Goal: Information Seeking & Learning: Find specific fact

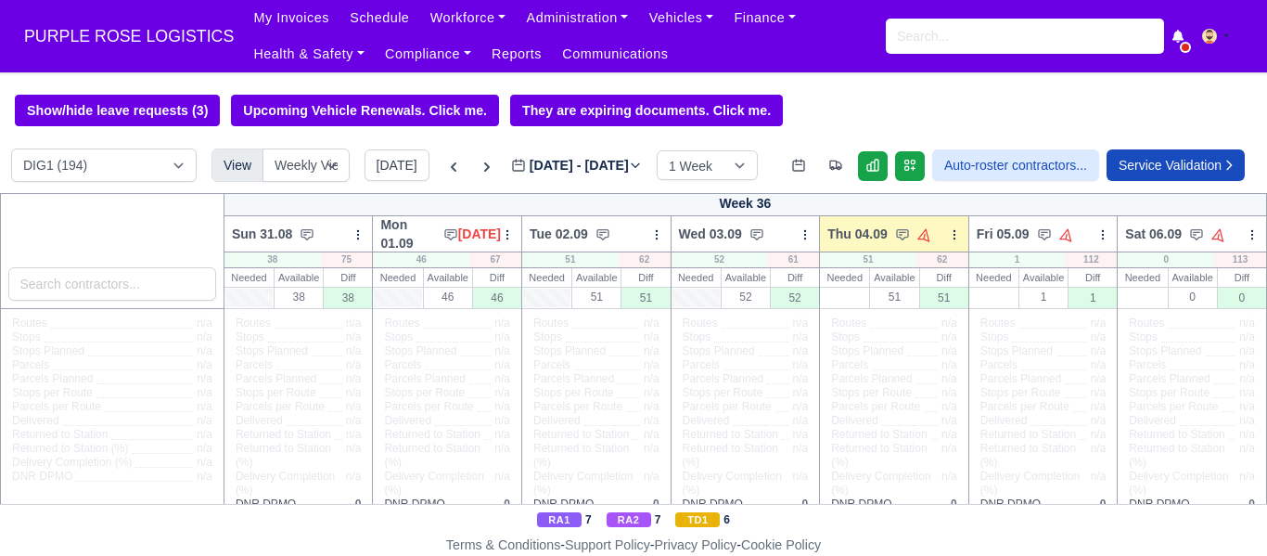
click at [446, 19] on link "Workforce" at bounding box center [468, 18] width 96 height 36
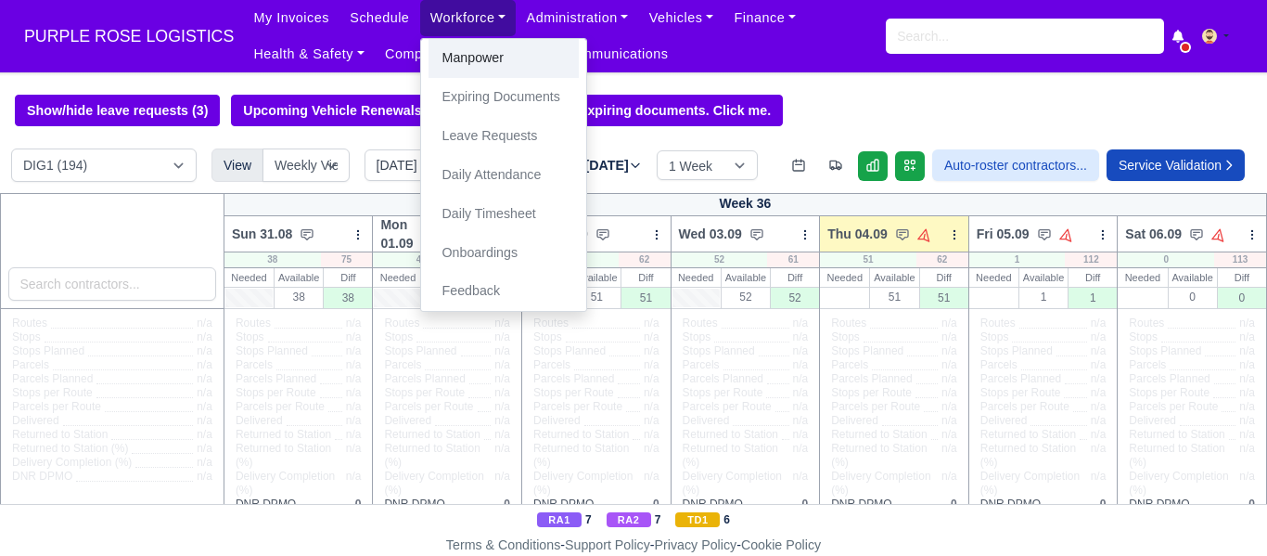
click at [448, 48] on link "Manpower" at bounding box center [504, 58] width 150 height 39
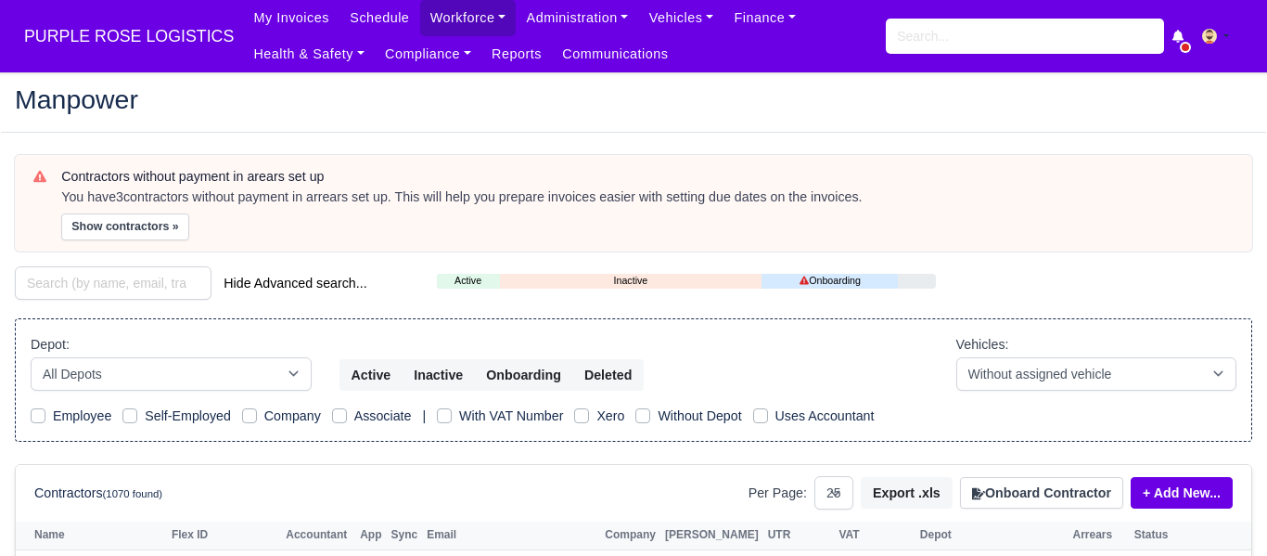
select select "25"
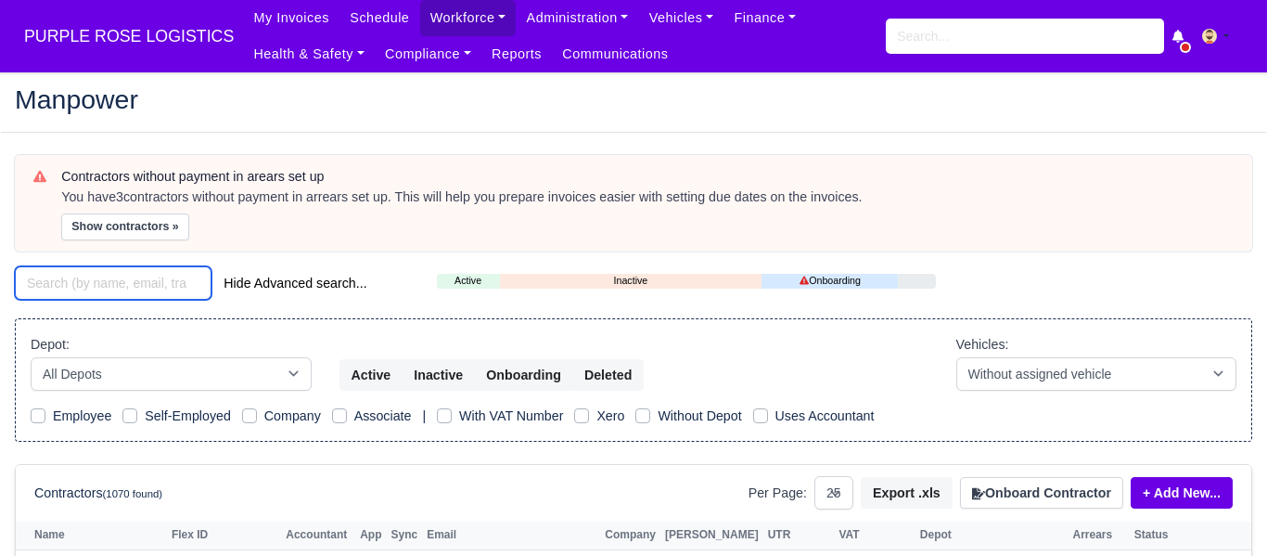
click at [122, 288] on input "search" at bounding box center [113, 282] width 197 height 33
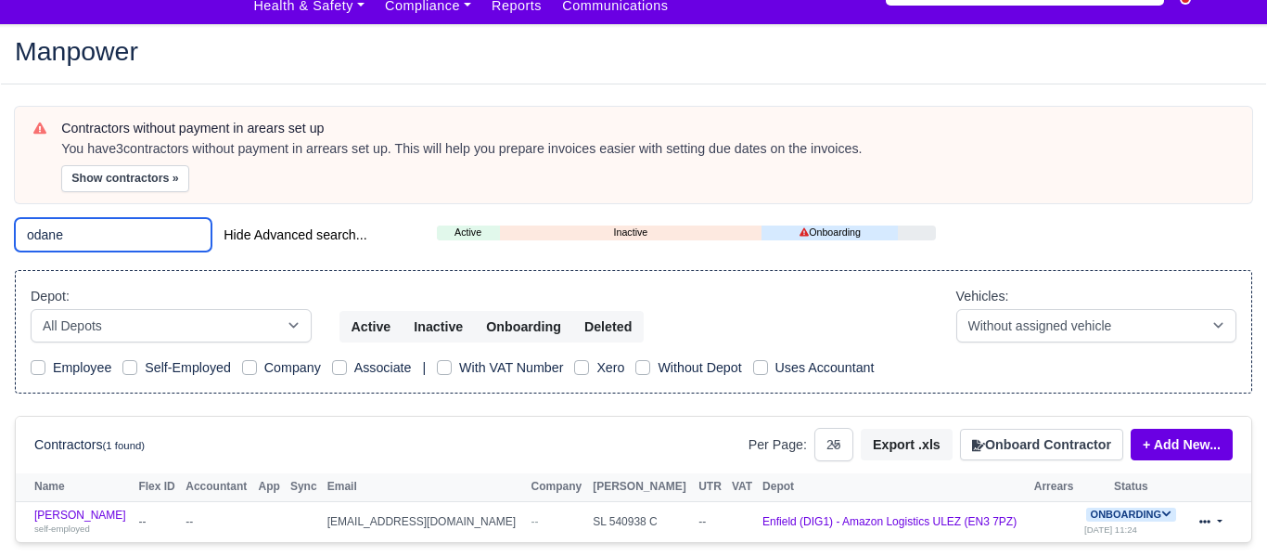
scroll to position [55, 0]
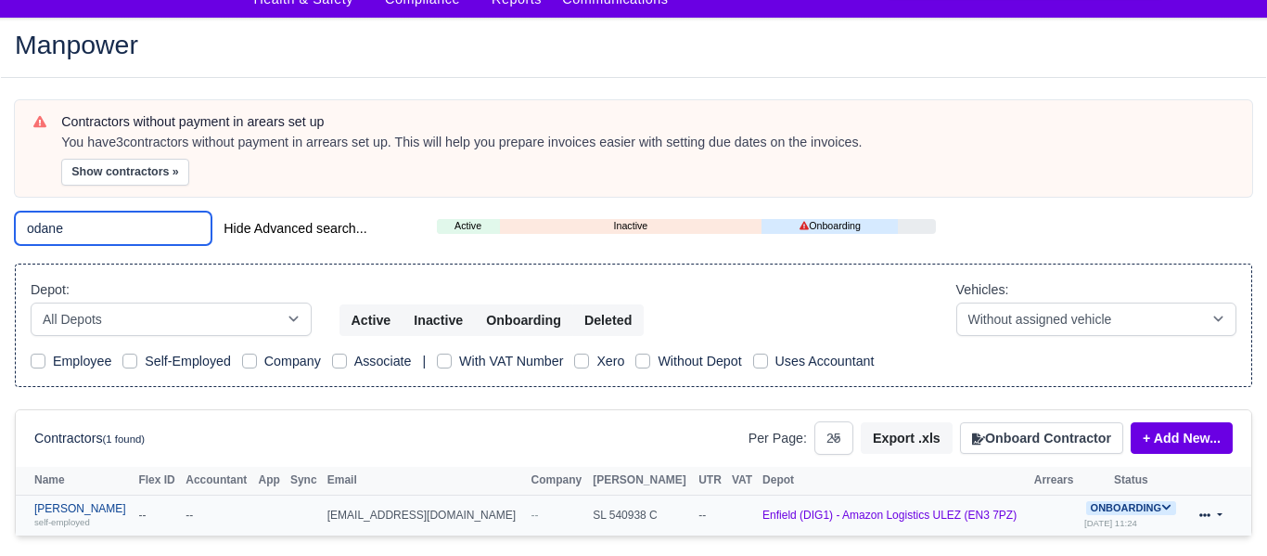
type input "odane"
click at [65, 506] on link "Odane Grant self-employed" at bounding box center [81, 515] width 95 height 27
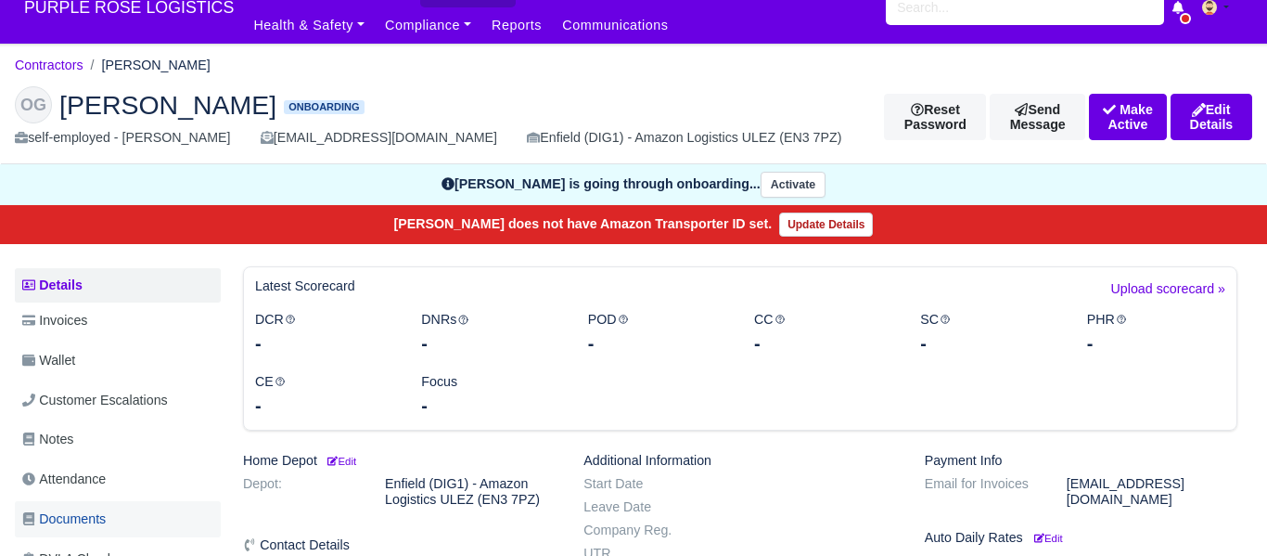
scroll to position [29, 0]
click at [88, 514] on span "Documents" at bounding box center [63, 518] width 83 height 21
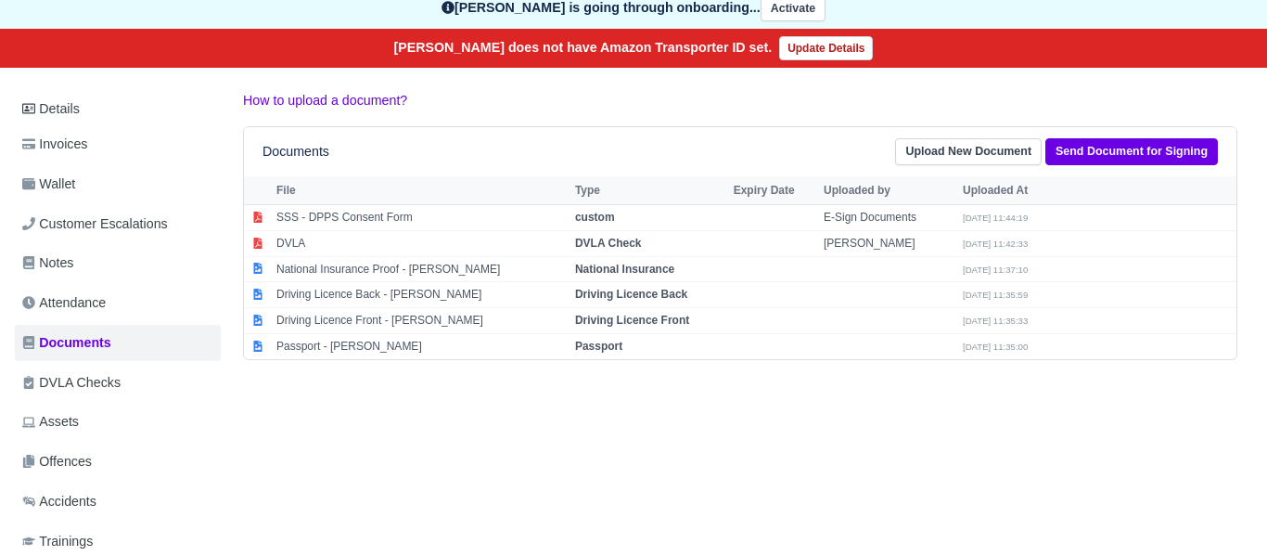
scroll to position [274, 0]
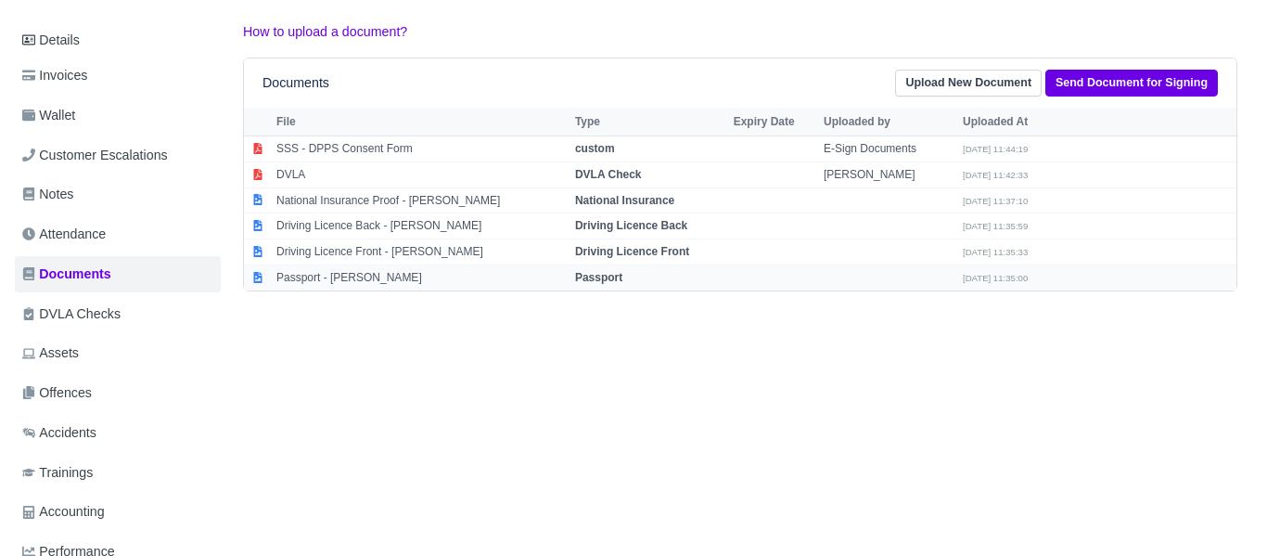
drag, startPoint x: 595, startPoint y: 275, endPoint x: 608, endPoint y: 279, distance: 13.8
click at [600, 277] on strong "Passport" at bounding box center [598, 277] width 47 height 13
select select "passport"
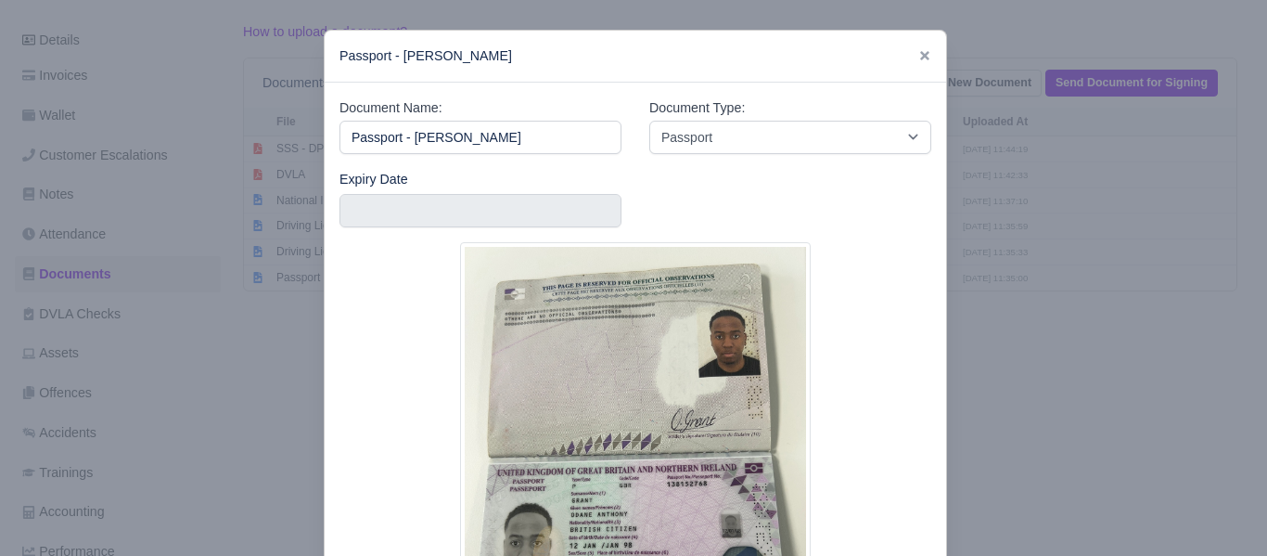
click at [1035, 442] on div at bounding box center [633, 278] width 1267 height 556
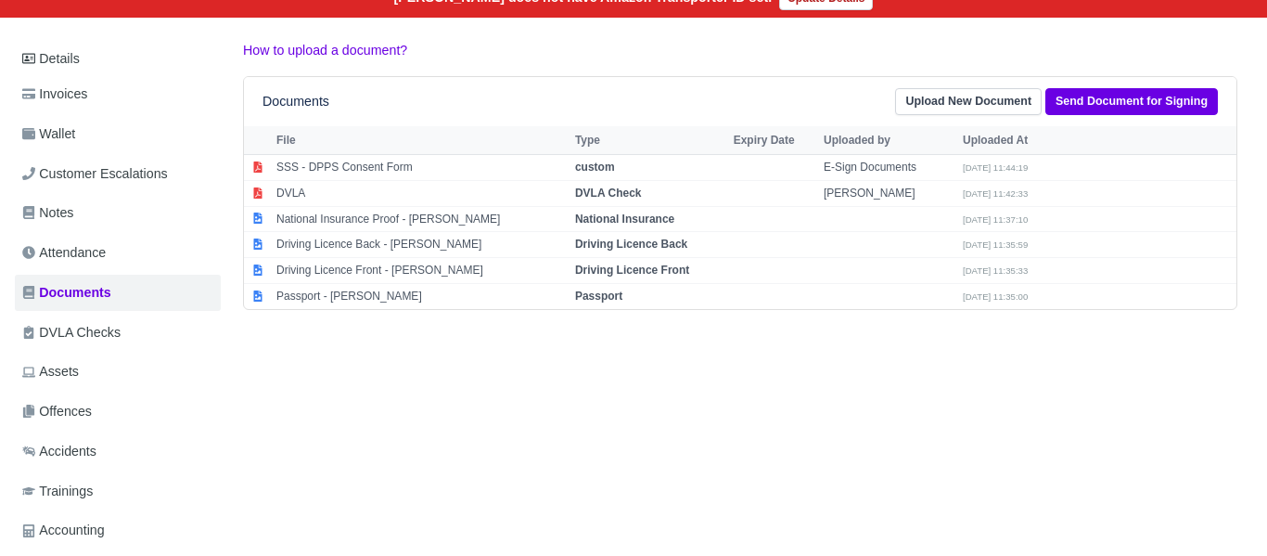
scroll to position [0, 0]
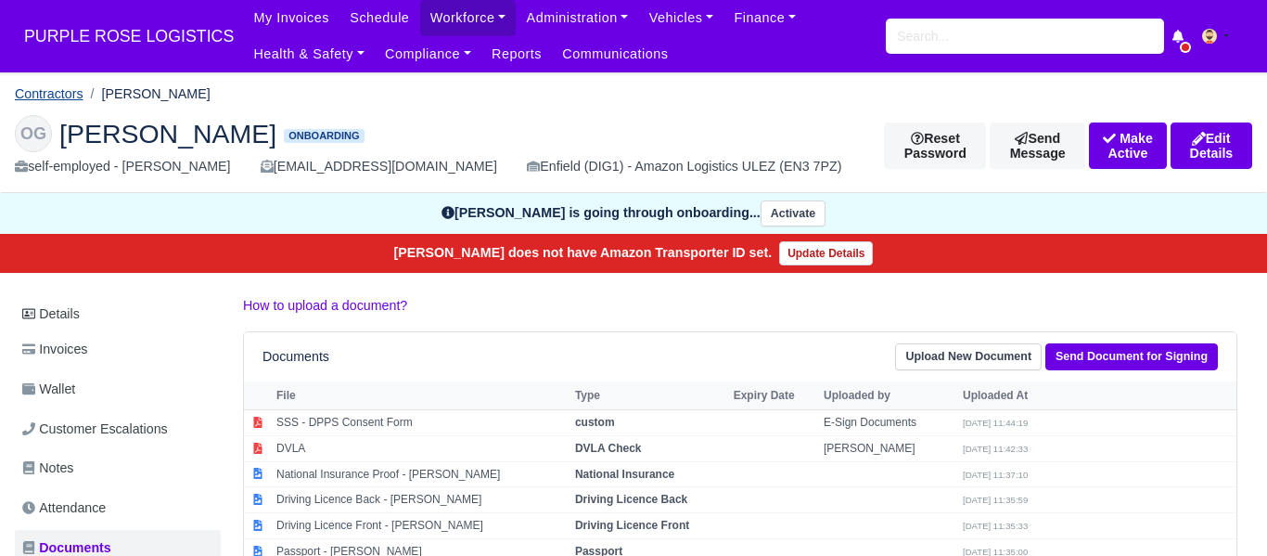
click at [45, 96] on link "Contractors" at bounding box center [49, 93] width 69 height 15
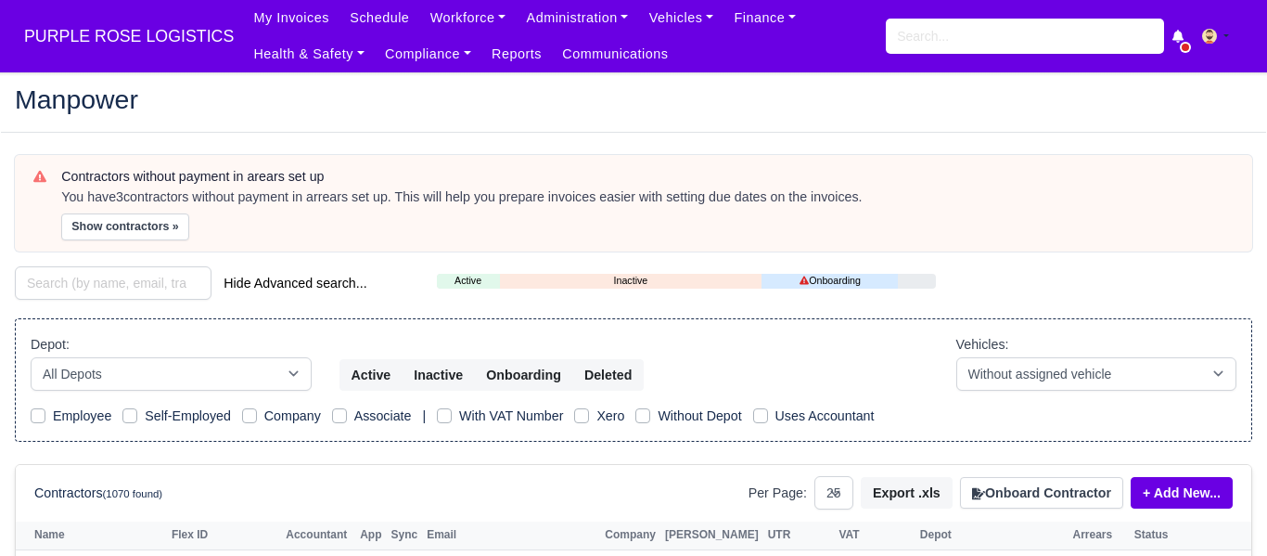
select select "25"
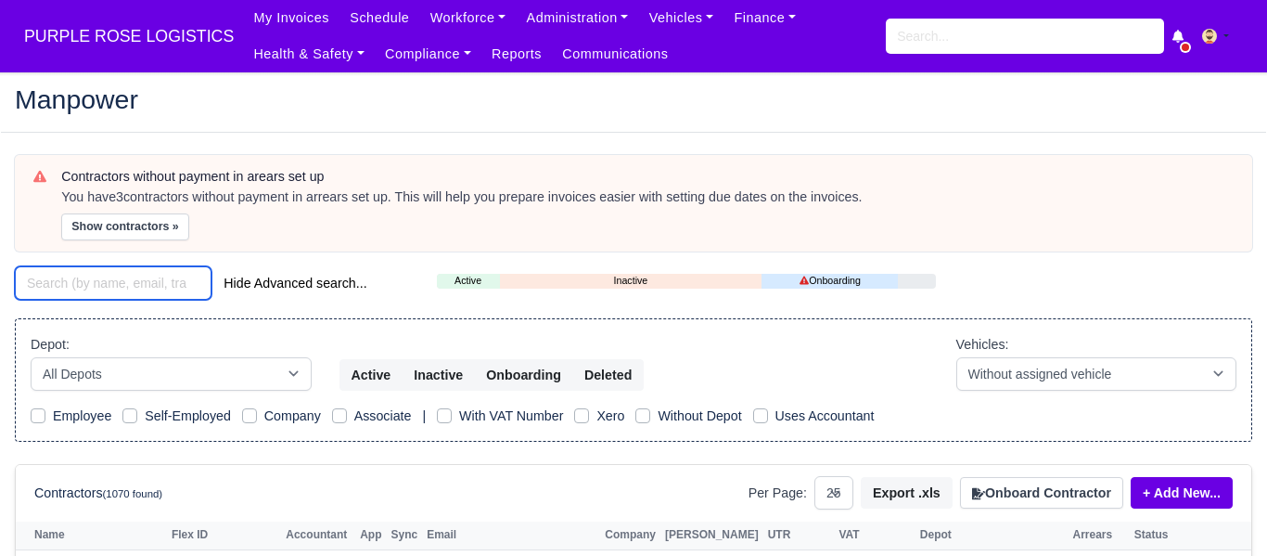
click at [119, 285] on input "search" at bounding box center [113, 282] width 197 height 33
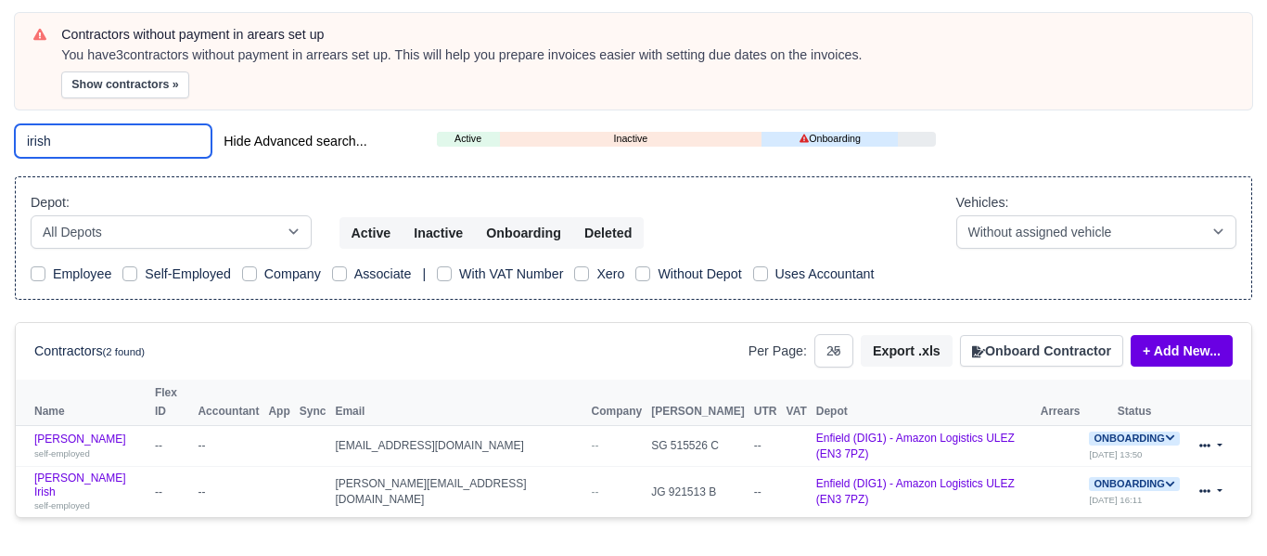
scroll to position [143, 0]
type input "irish"
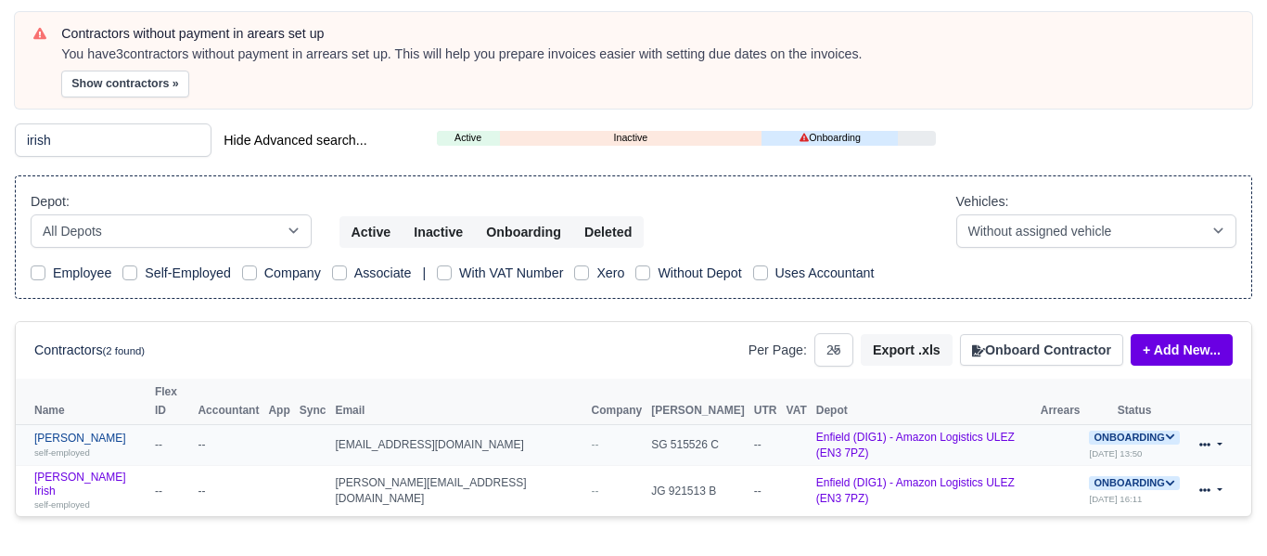
click at [70, 431] on link "Omon Aikhuele self-employed" at bounding box center [89, 444] width 111 height 27
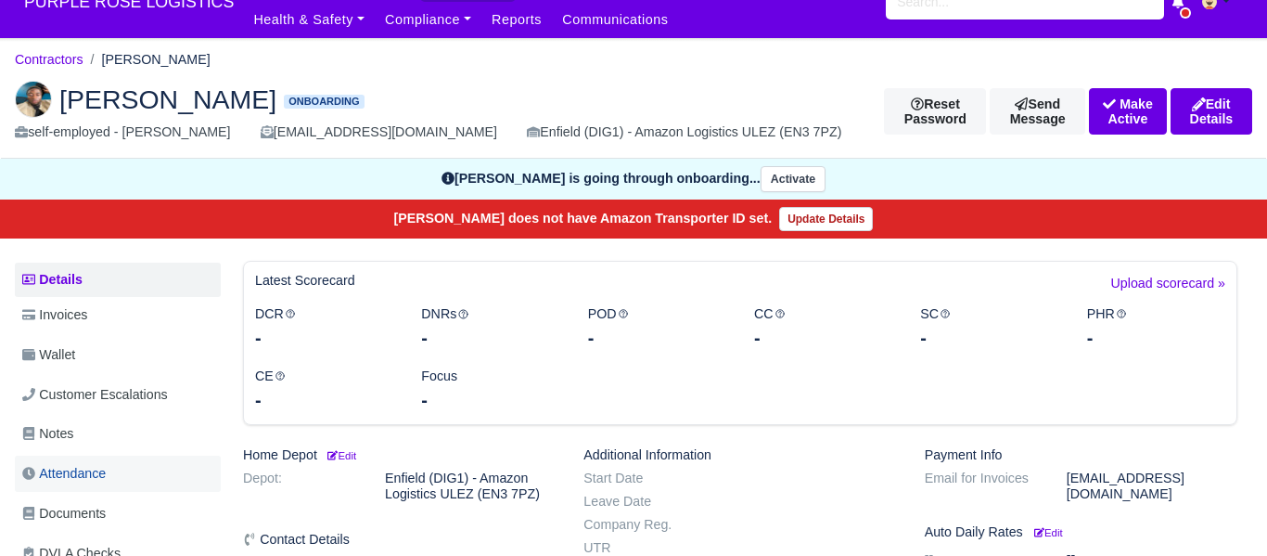
scroll to position [24, 0]
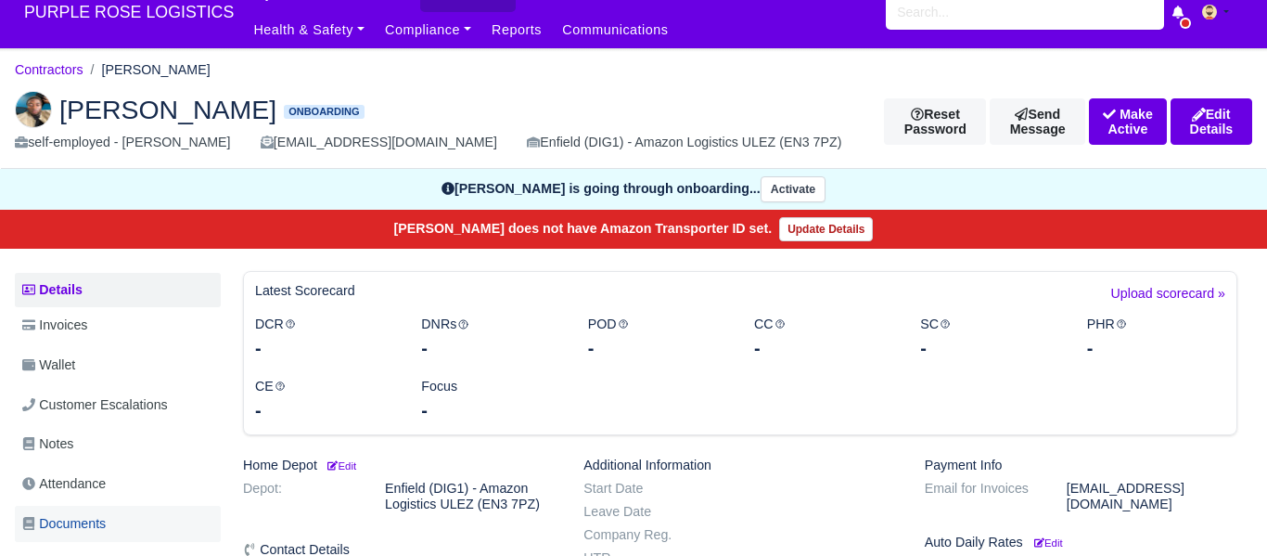
click at [116, 511] on link "Documents" at bounding box center [118, 524] width 206 height 36
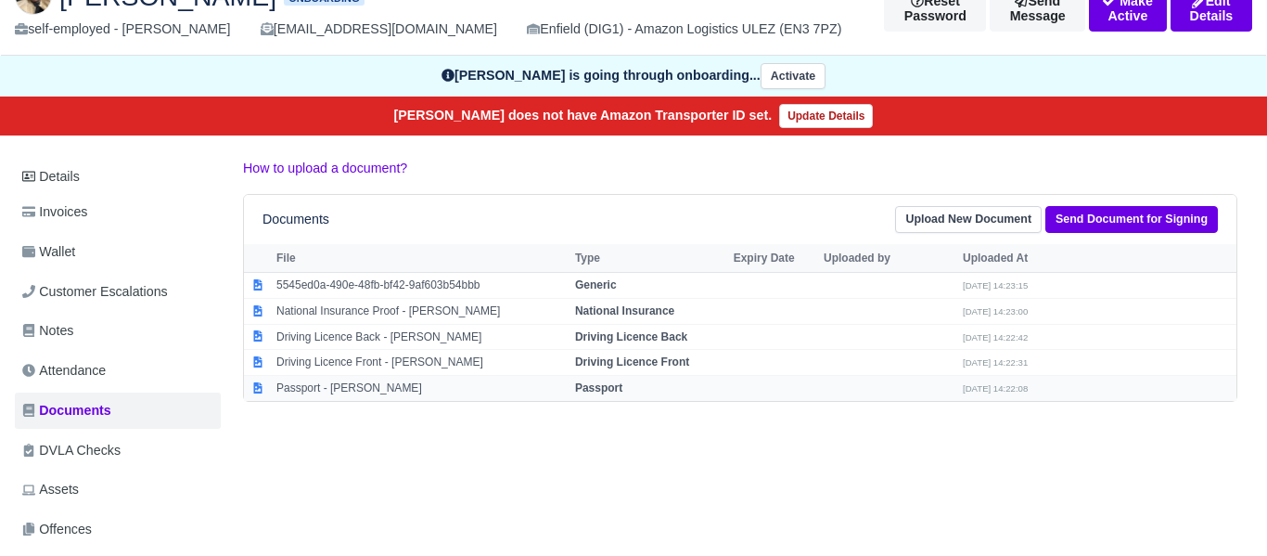
scroll to position [139, 0]
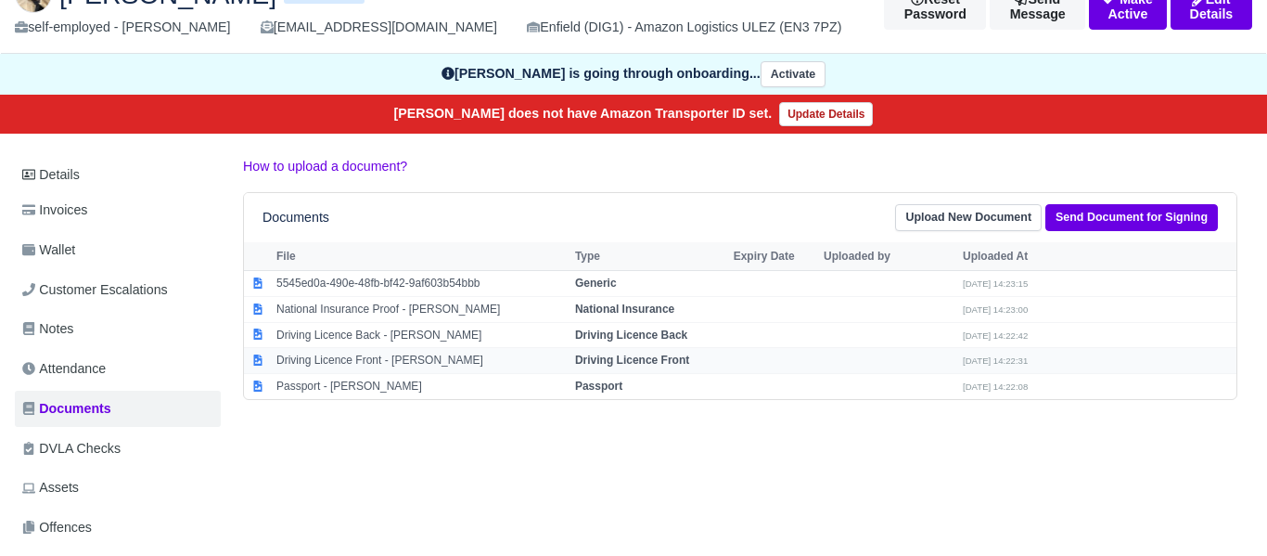
click at [619, 361] on strong "Driving Licence Front" at bounding box center [632, 359] width 114 height 13
select select "driving-licence-front"
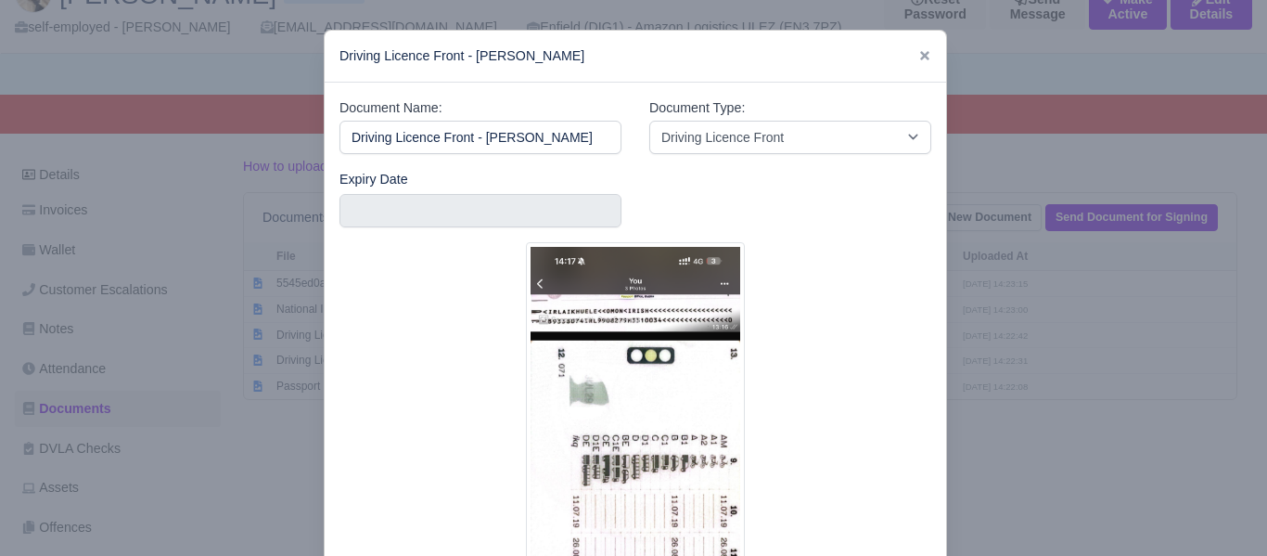
click at [1089, 487] on div at bounding box center [633, 278] width 1267 height 556
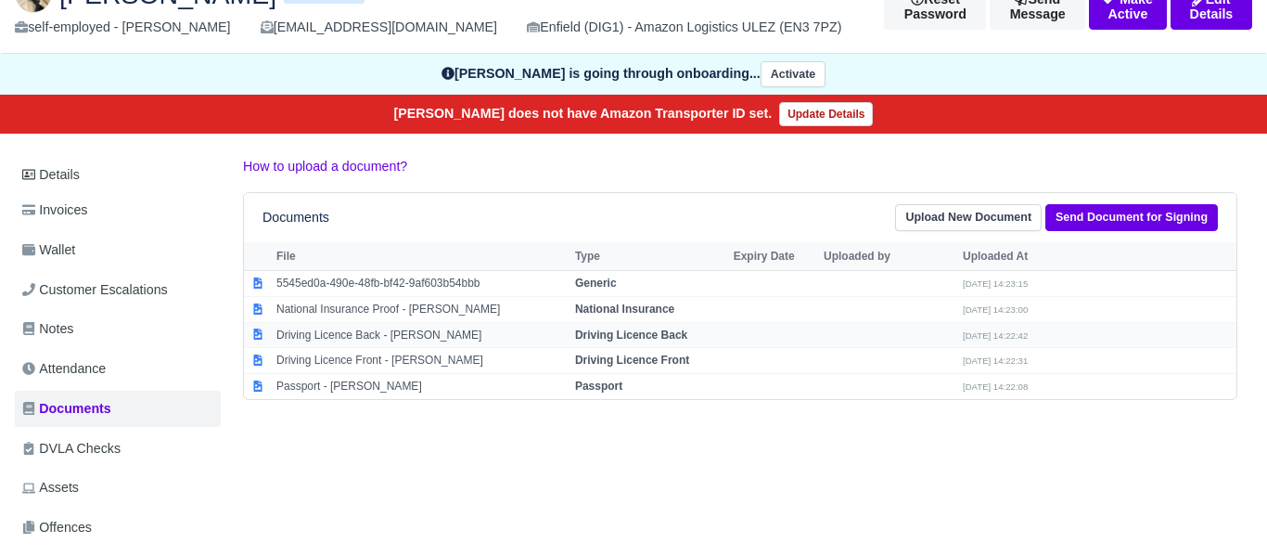
click at [660, 337] on strong "Driving Licence Back" at bounding box center [631, 334] width 112 height 13
select select "driving-licence-back"
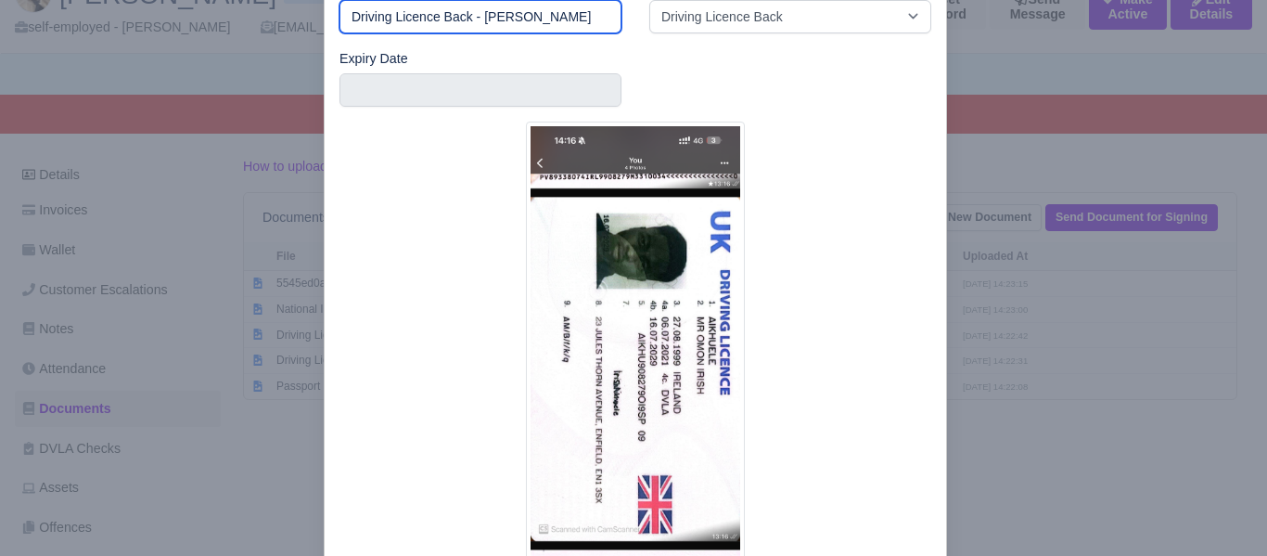
scroll to position [125, 0]
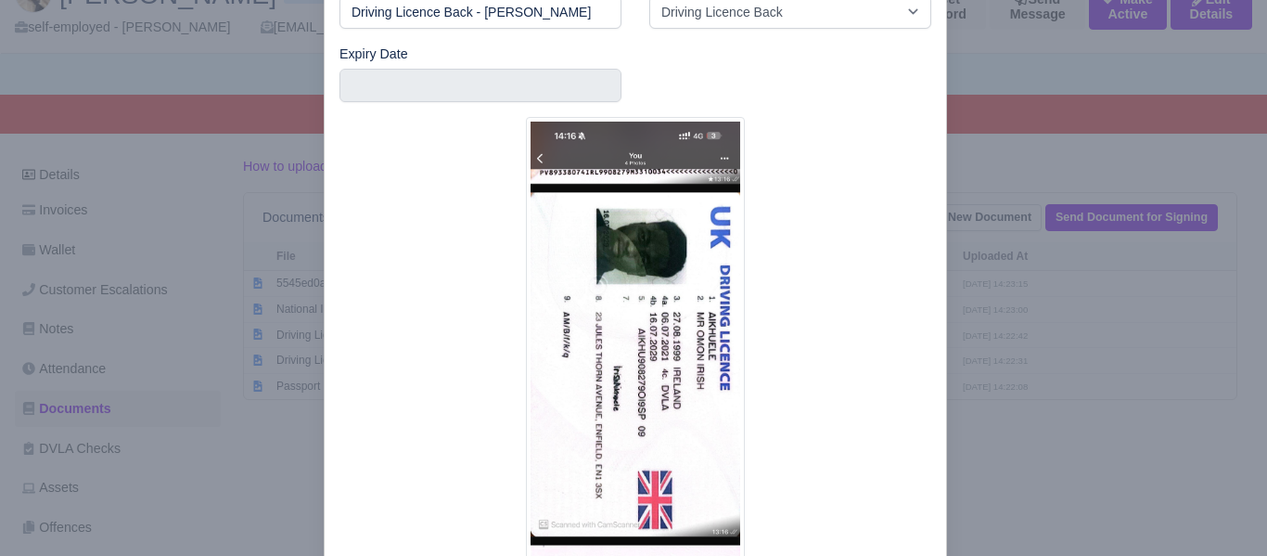
click at [1081, 455] on div at bounding box center [633, 278] width 1267 height 556
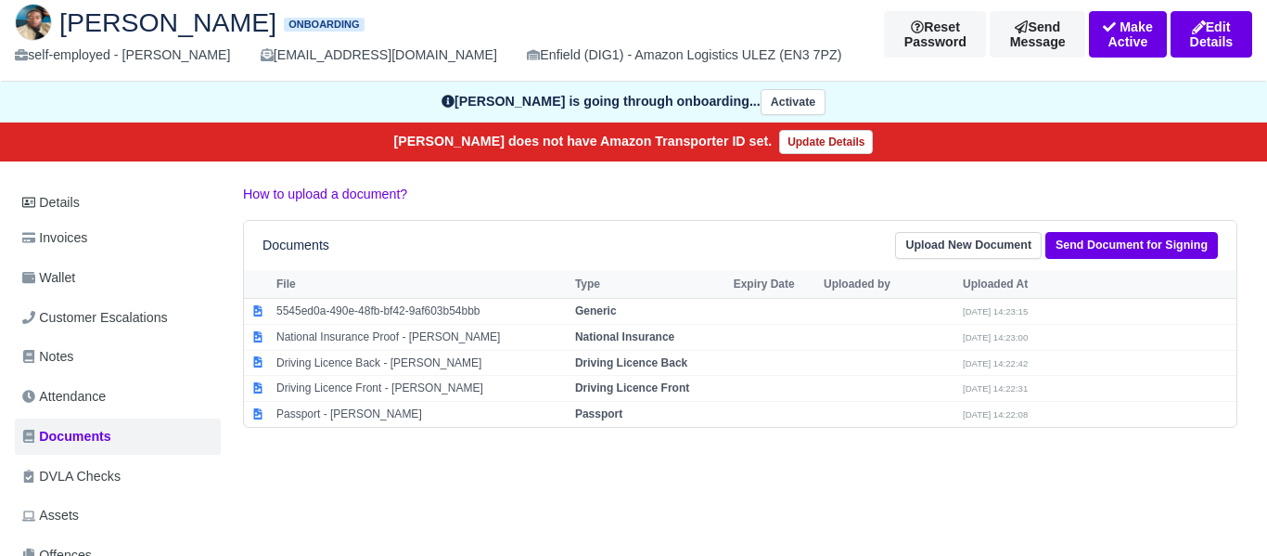
scroll to position [110, 0]
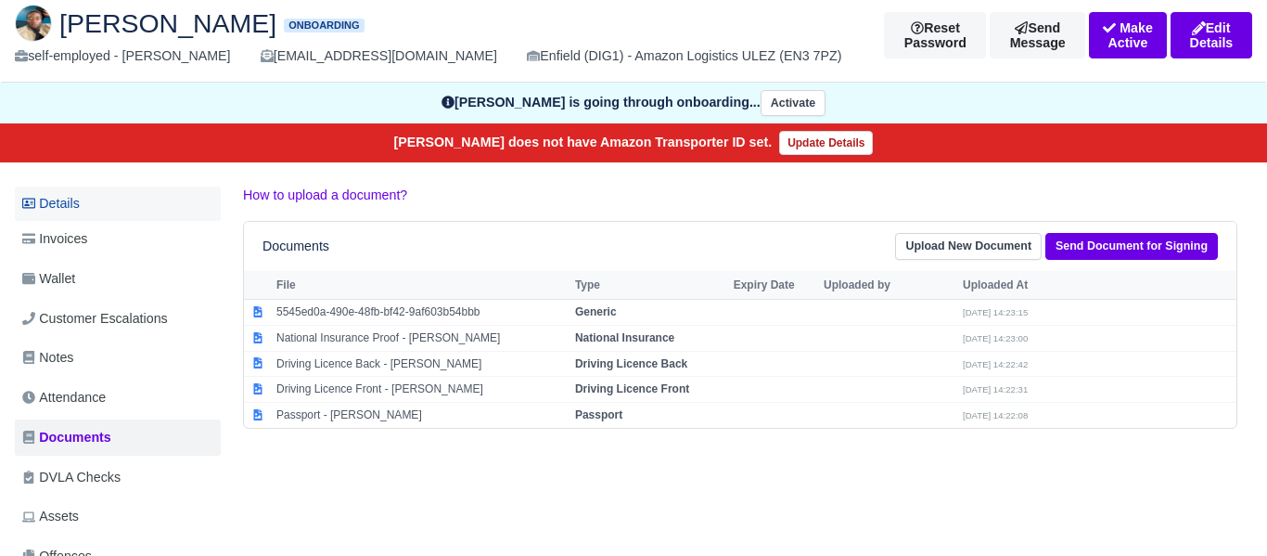
click at [63, 198] on link "Details" at bounding box center [118, 203] width 206 height 34
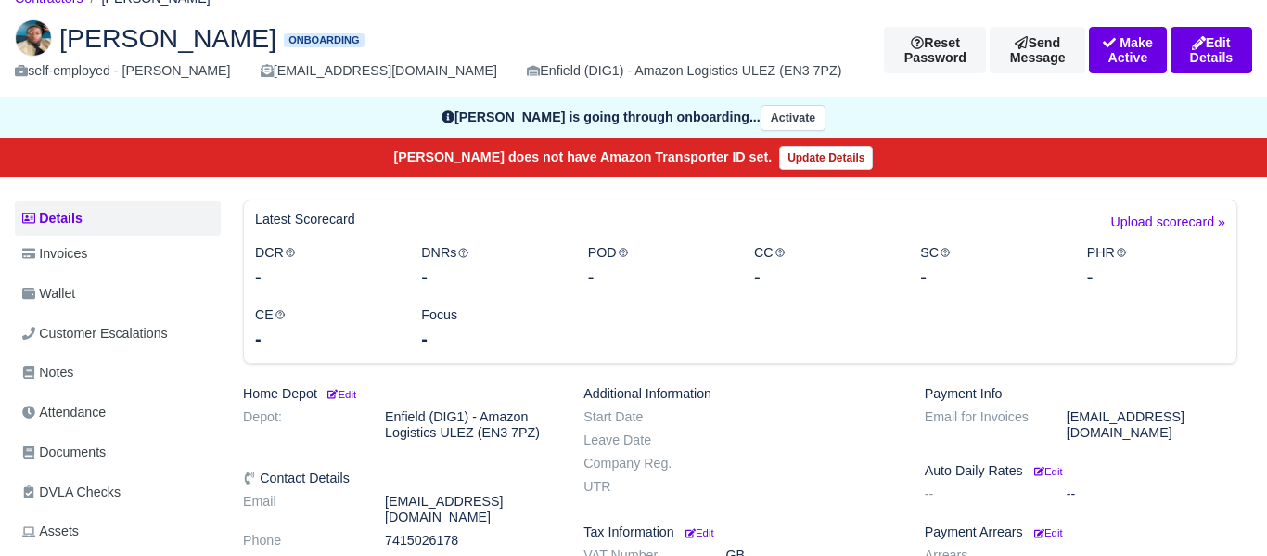
scroll to position [70, 0]
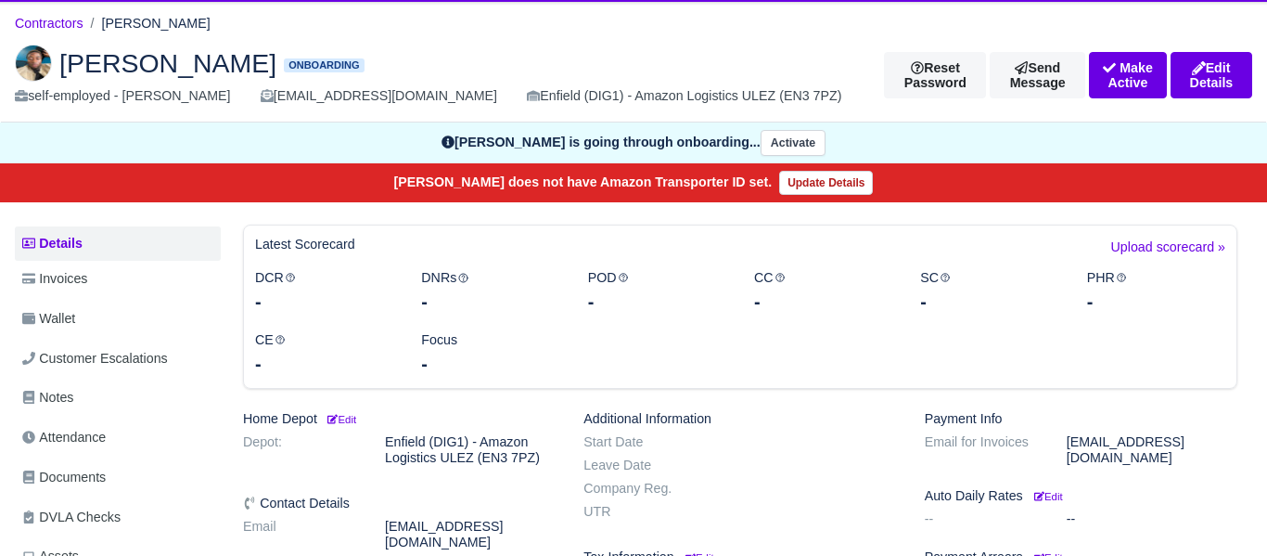
drag, startPoint x: 39, startPoint y: 60, endPoint x: 104, endPoint y: 96, distance: 74.3
click at [38, 60] on img at bounding box center [33, 63] width 37 height 37
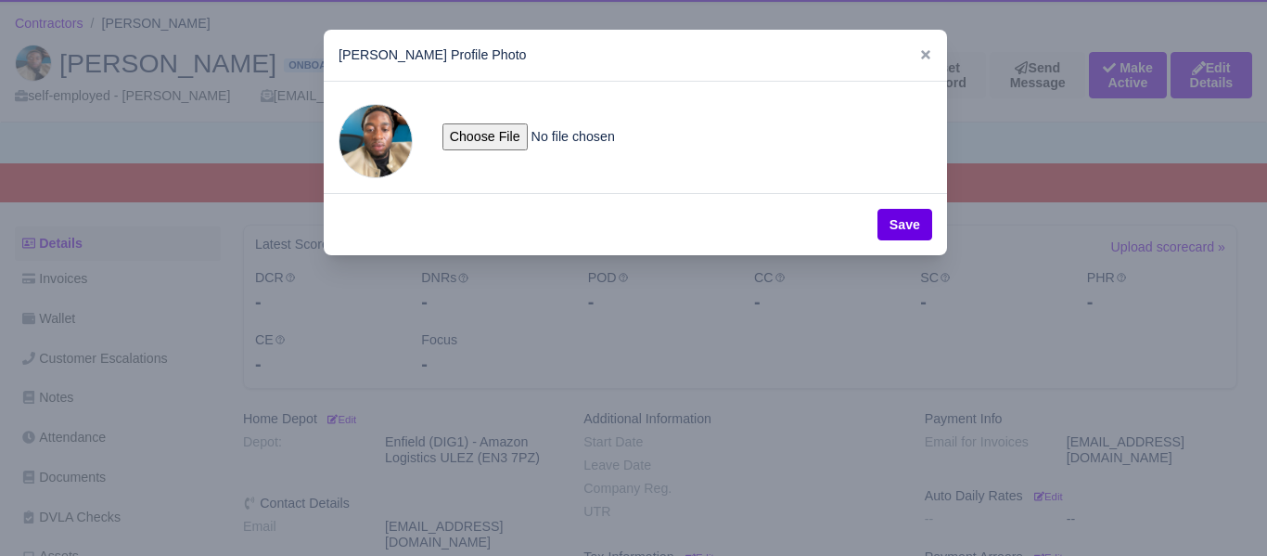
click at [210, 120] on div at bounding box center [633, 278] width 1267 height 556
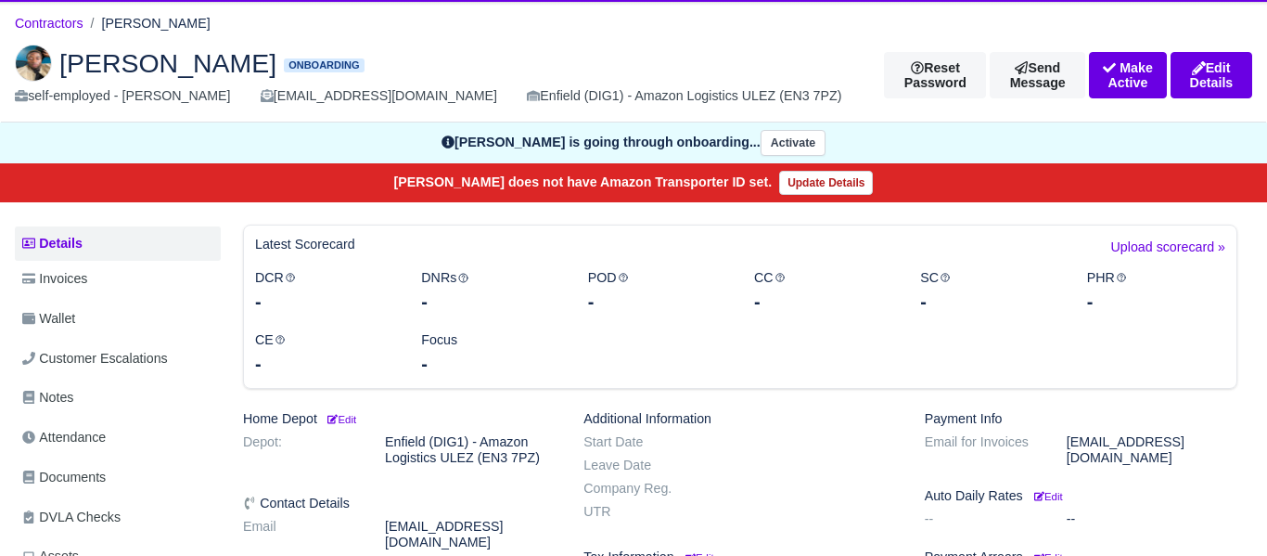
click at [464, 67] on h2 "[PERSON_NAME] Onboarding" at bounding box center [435, 63] width 841 height 37
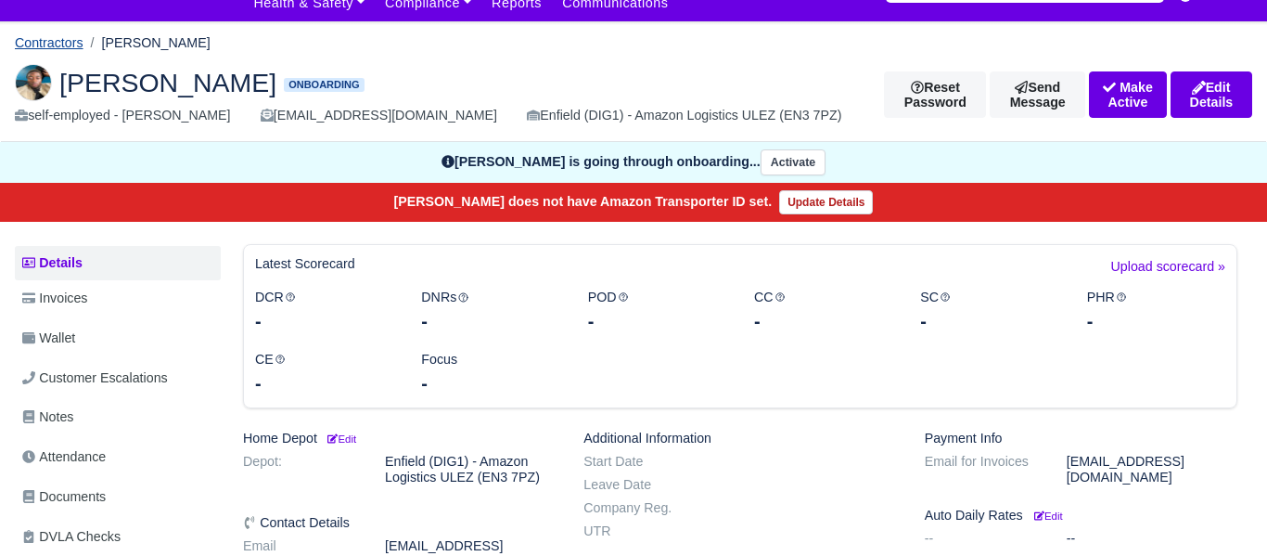
click at [63, 39] on link "Contractors" at bounding box center [49, 42] width 69 height 15
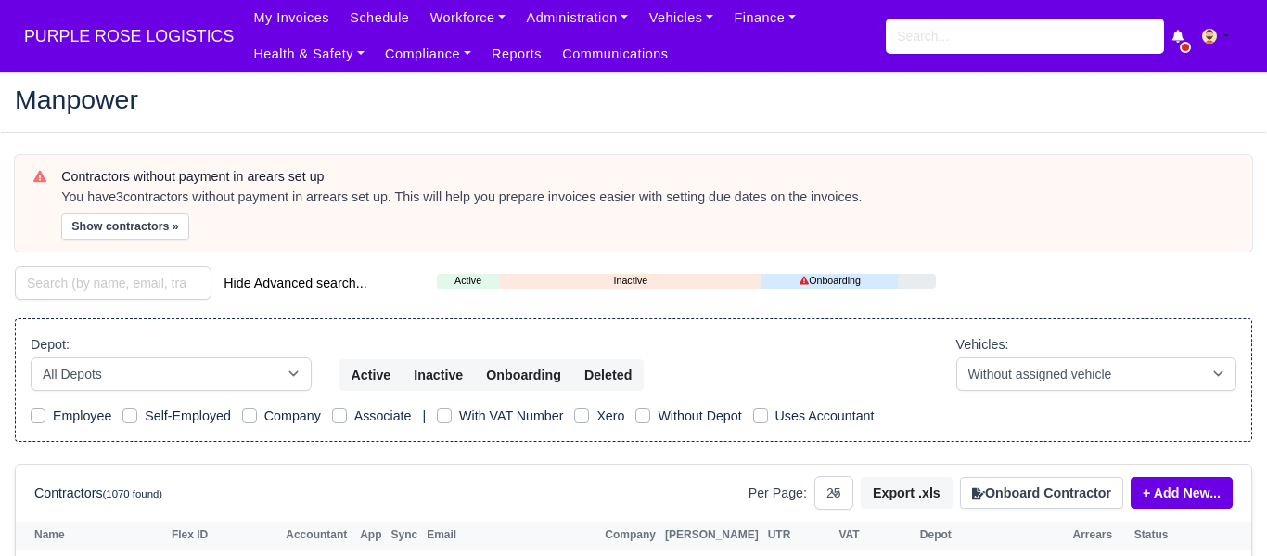
select select "25"
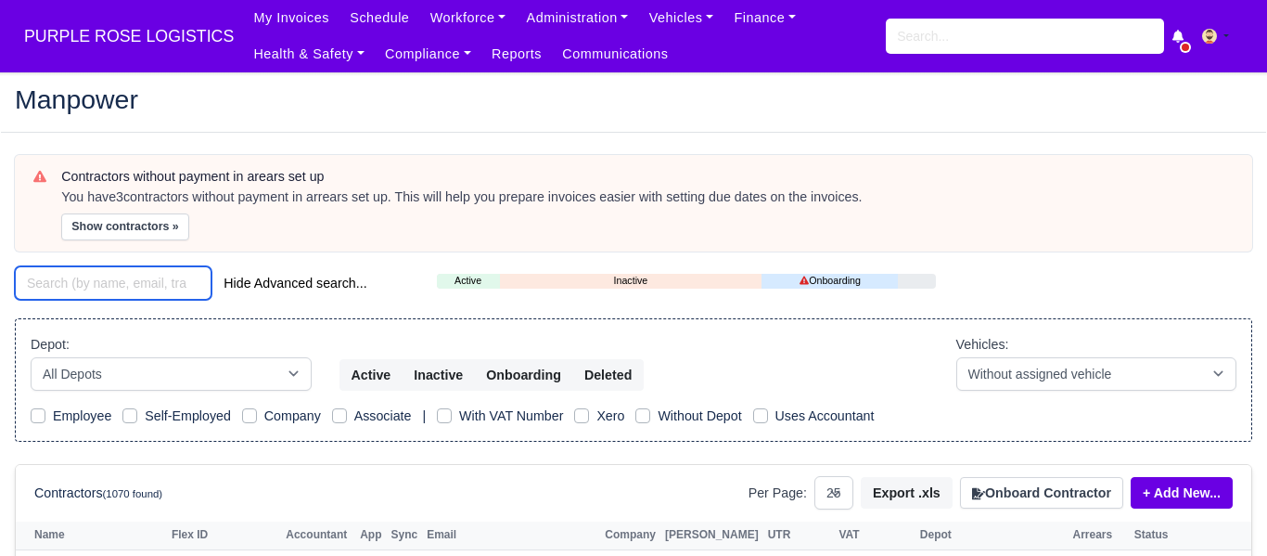
click at [149, 274] on input "search" at bounding box center [113, 282] width 197 height 33
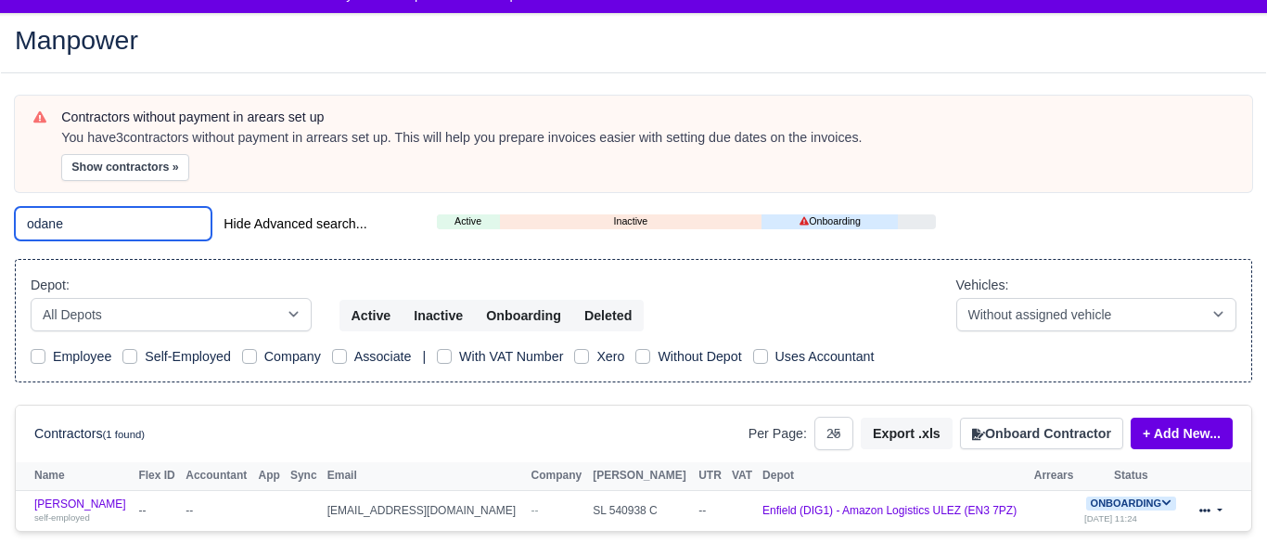
scroll to position [60, 0]
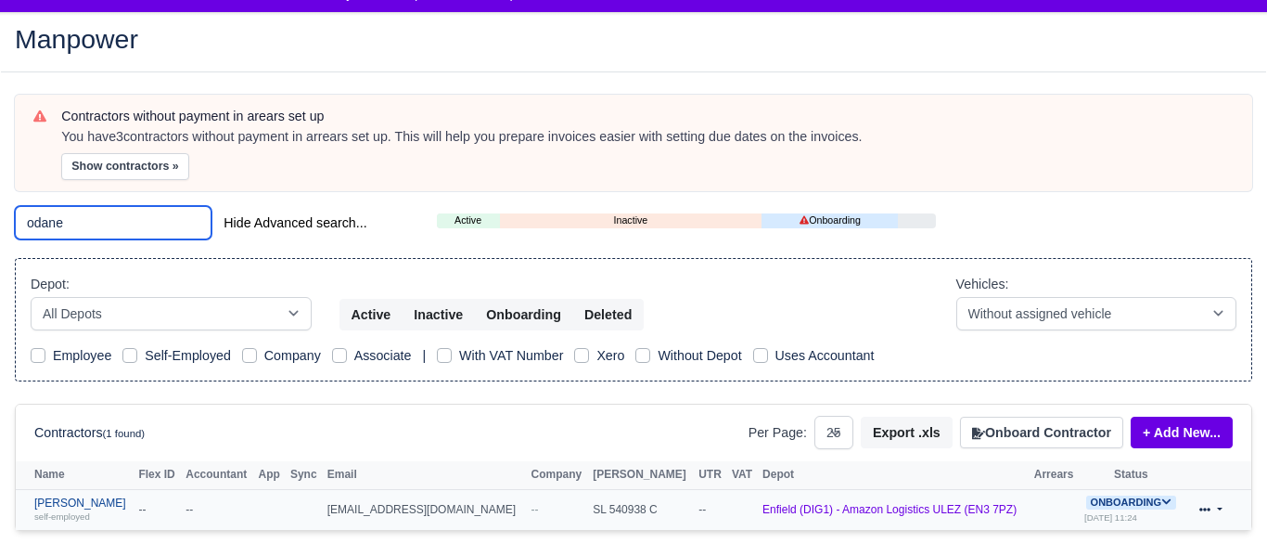
type input "odane"
click at [53, 502] on link "[PERSON_NAME] self-employed" at bounding box center [81, 509] width 95 height 27
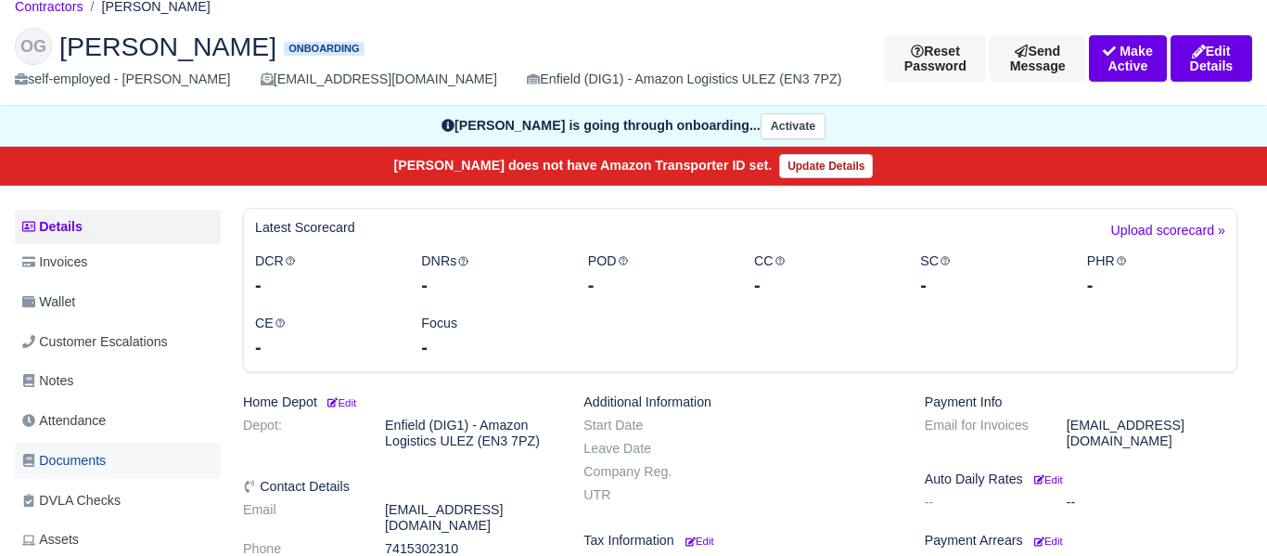
scroll to position [87, 0]
click at [93, 454] on span "Documents" at bounding box center [63, 460] width 83 height 21
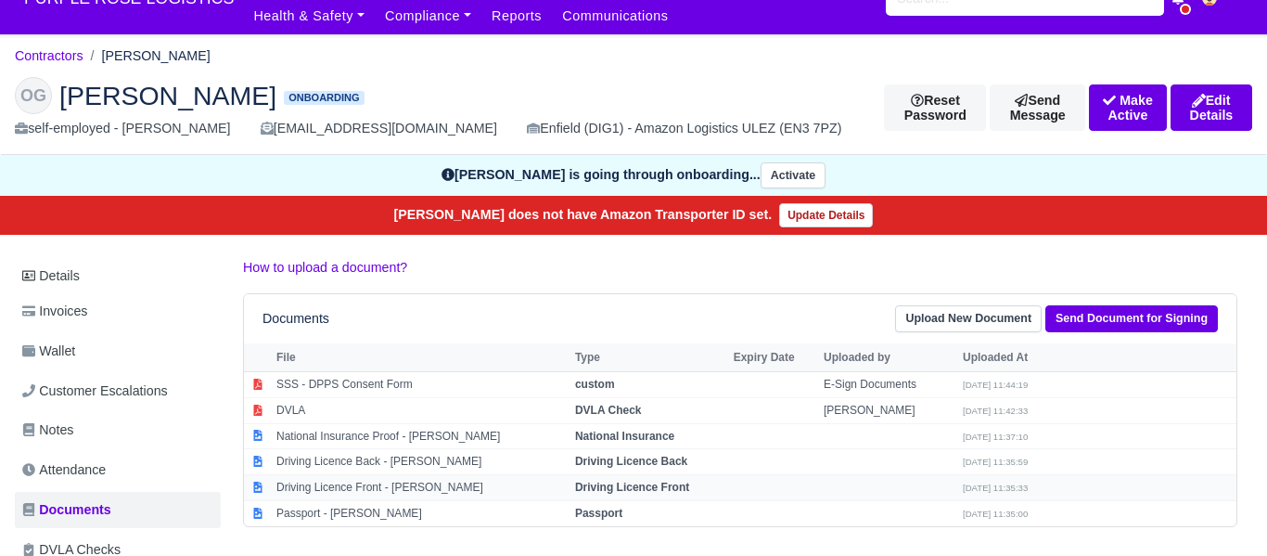
scroll to position [40, 0]
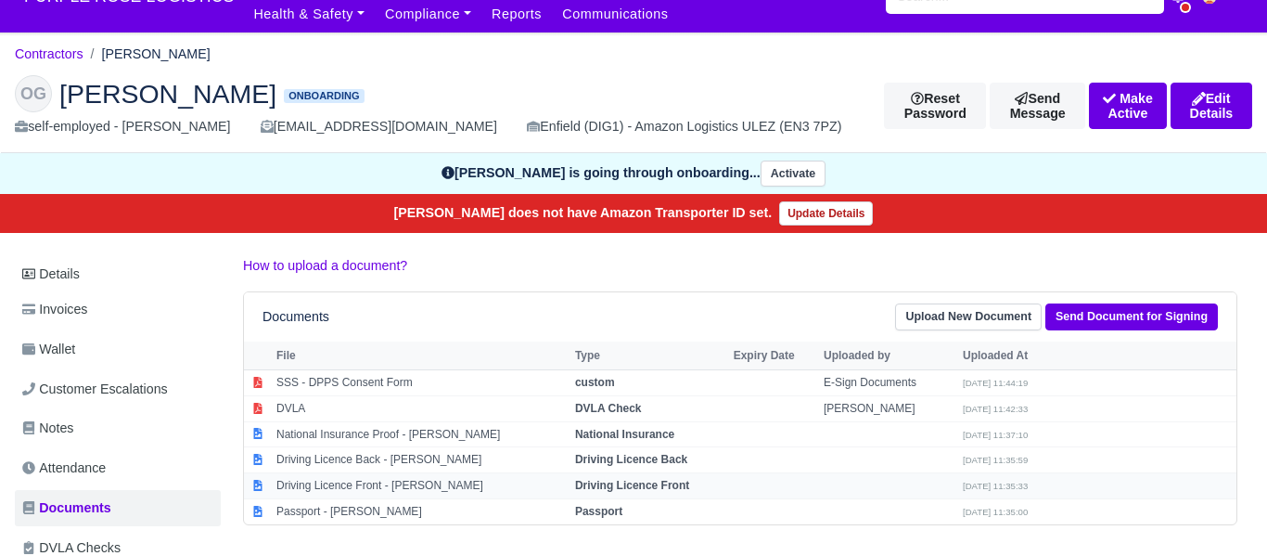
click at [605, 488] on strong "Driving Licence Front" at bounding box center [632, 485] width 114 height 13
select select "driving-licence-front"
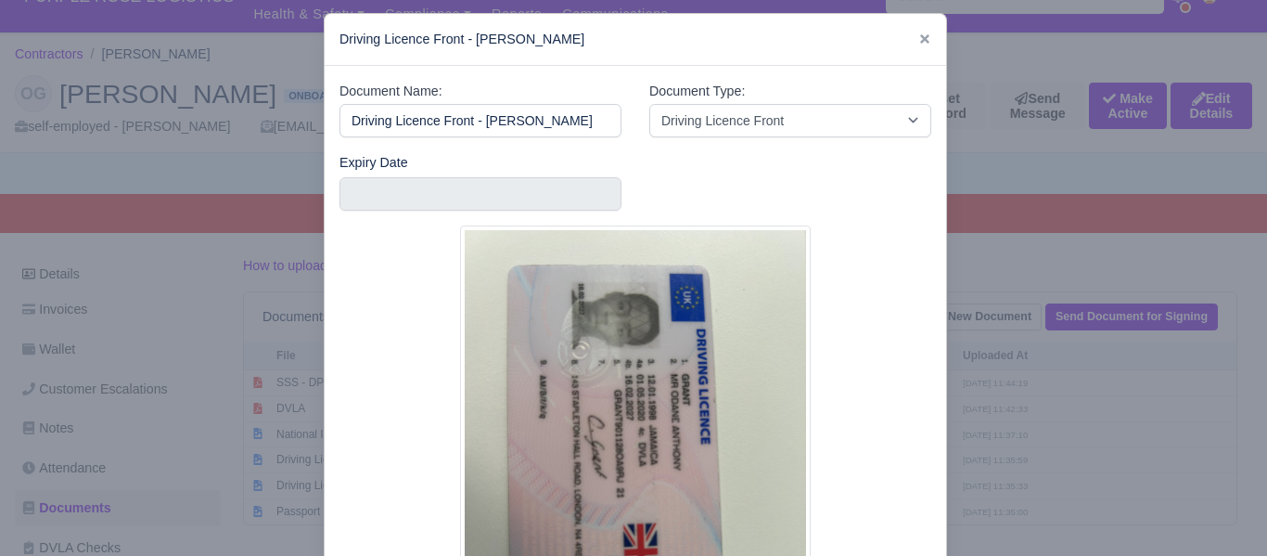
scroll to position [19, 0]
click at [198, 152] on div at bounding box center [633, 278] width 1267 height 556
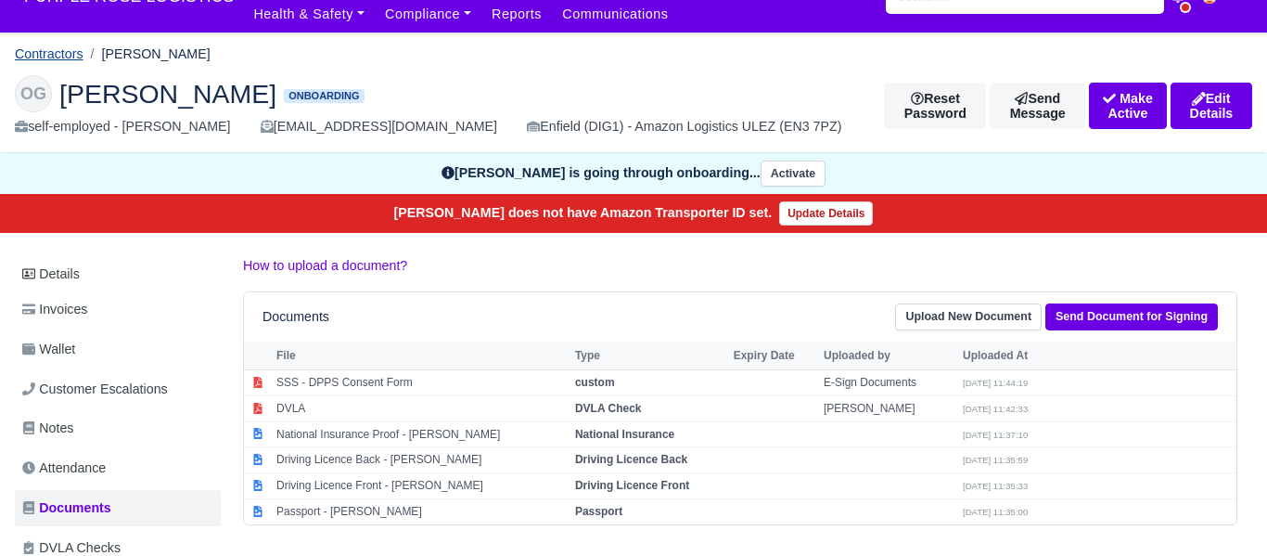
click at [53, 50] on link "Contractors" at bounding box center [49, 53] width 69 height 15
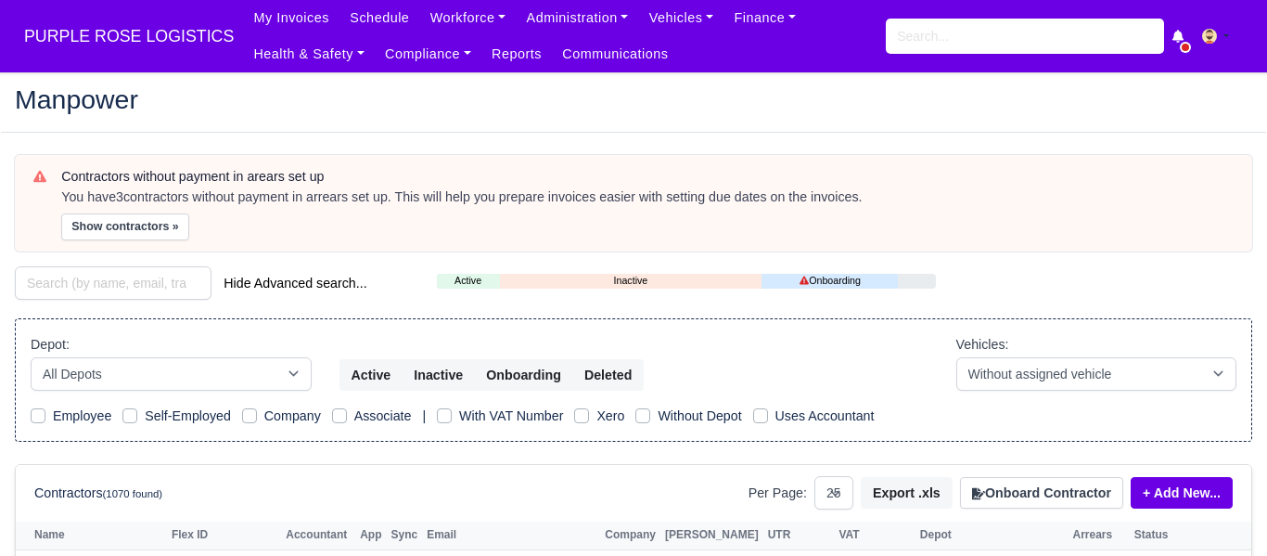
select select "25"
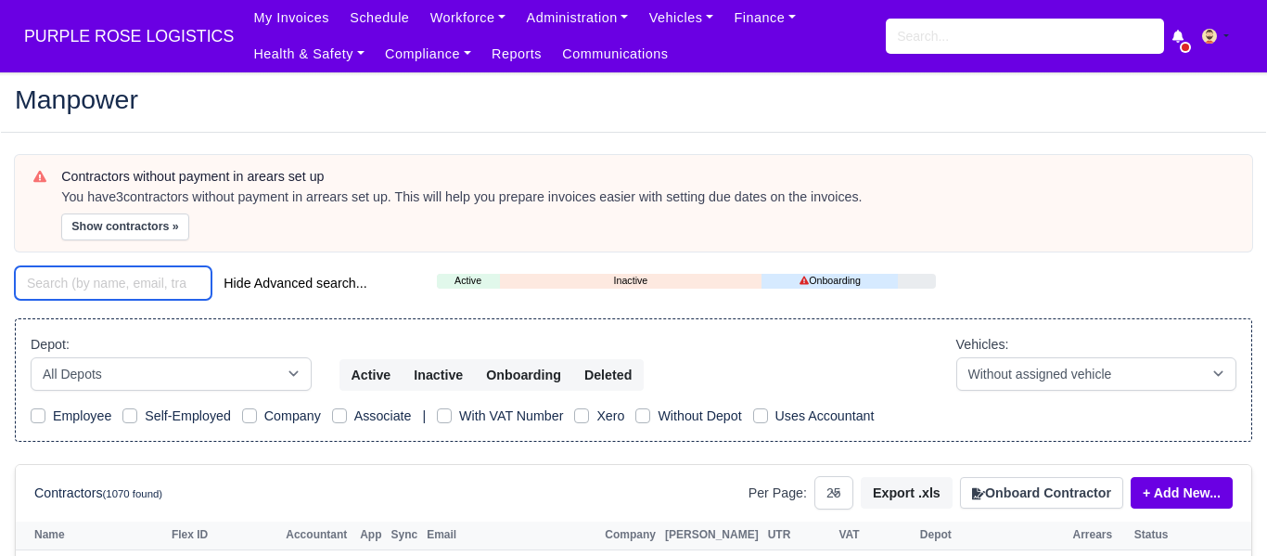
click at [126, 285] on input "search" at bounding box center [113, 282] width 197 height 33
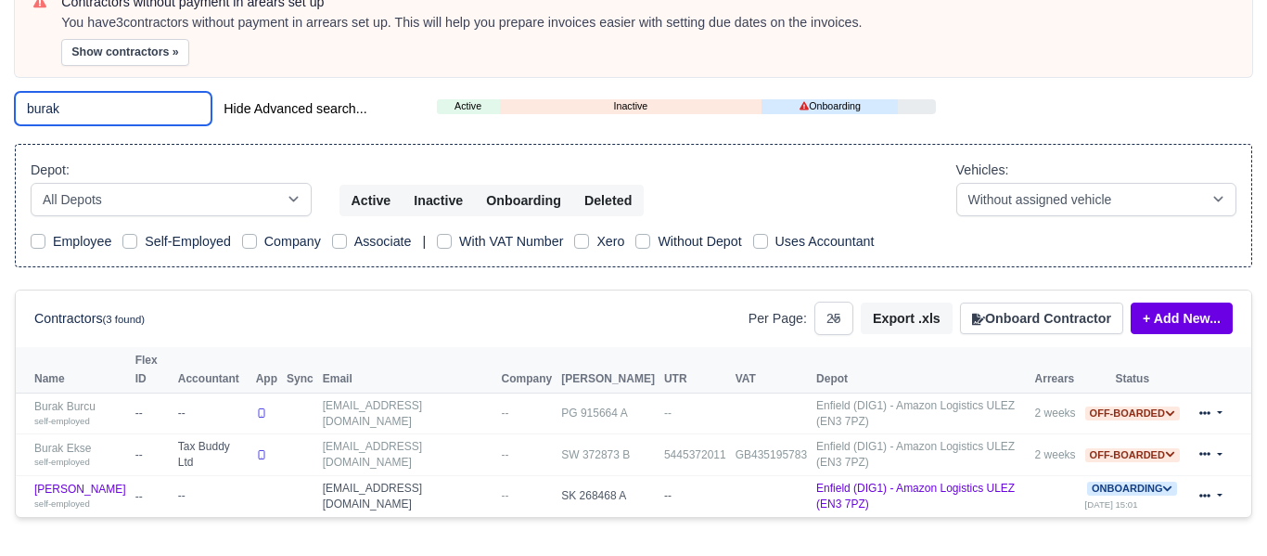
scroll to position [175, 0]
type input "burak"
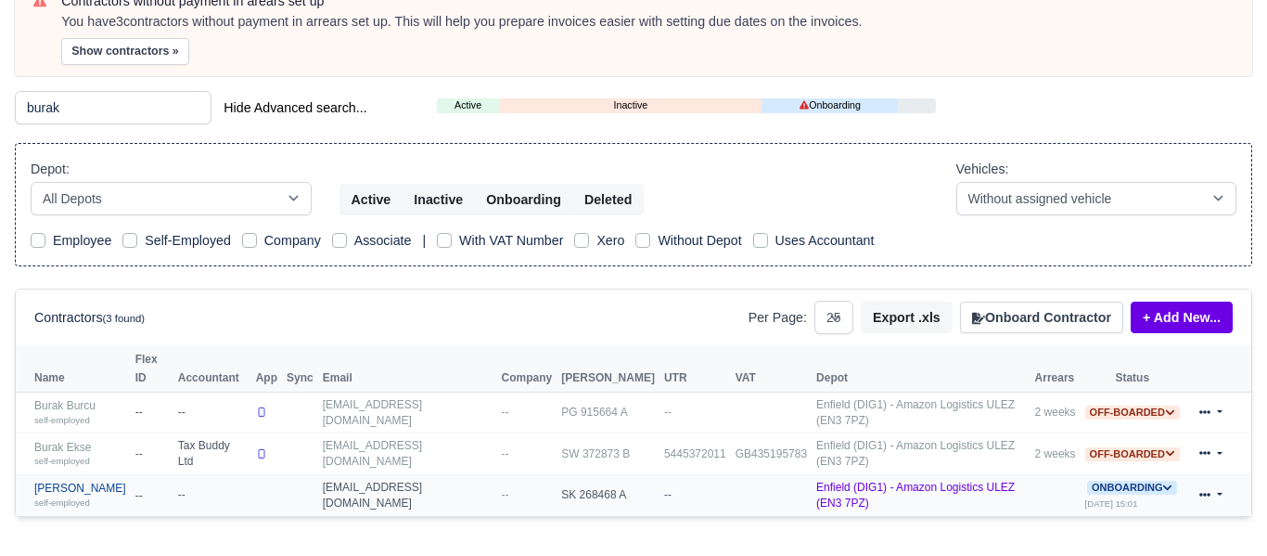
click at [64, 481] on link "Sezer Burak self-employed" at bounding box center [80, 494] width 92 height 27
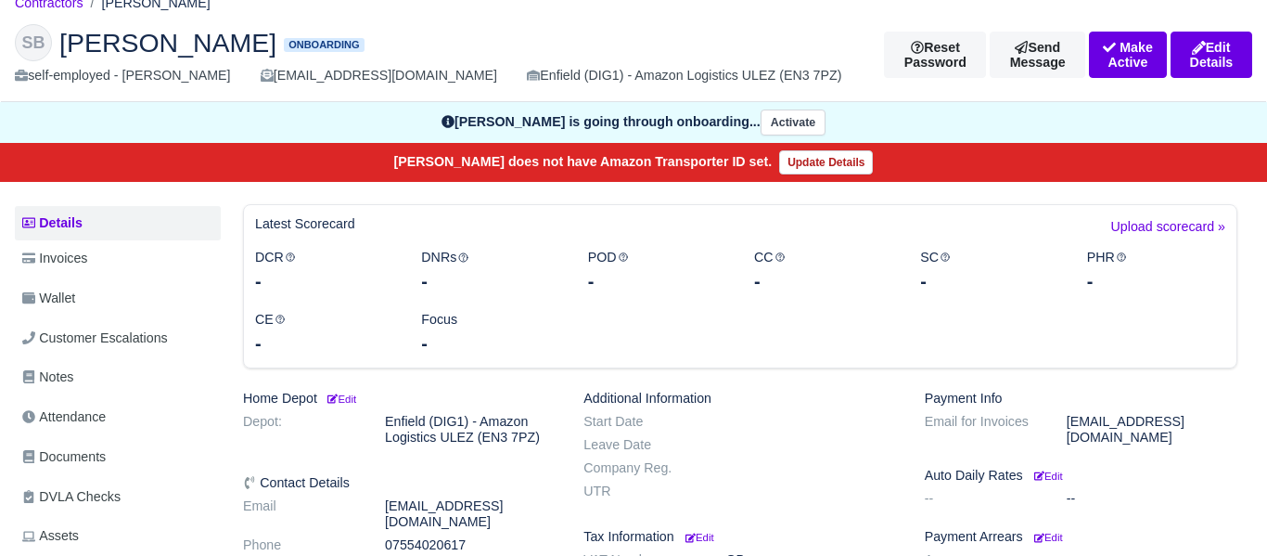
scroll to position [96, 0]
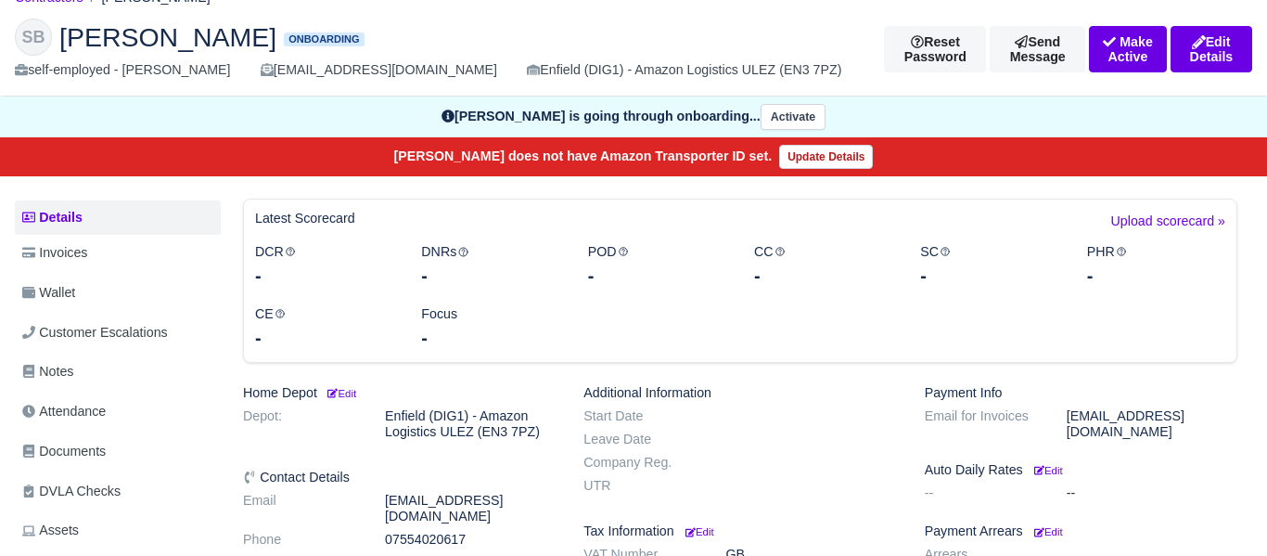
drag, startPoint x: 393, startPoint y: 520, endPoint x: 449, endPoint y: 518, distance: 55.7
click at [479, 531] on dd "07554020617" at bounding box center [470, 539] width 198 height 16
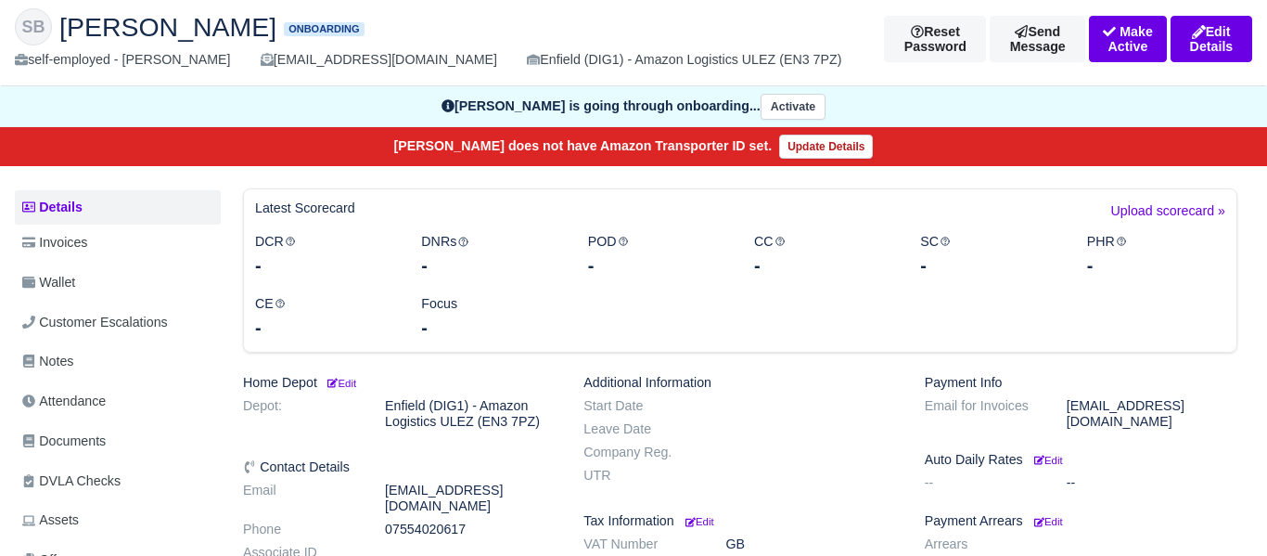
scroll to position [115, 0]
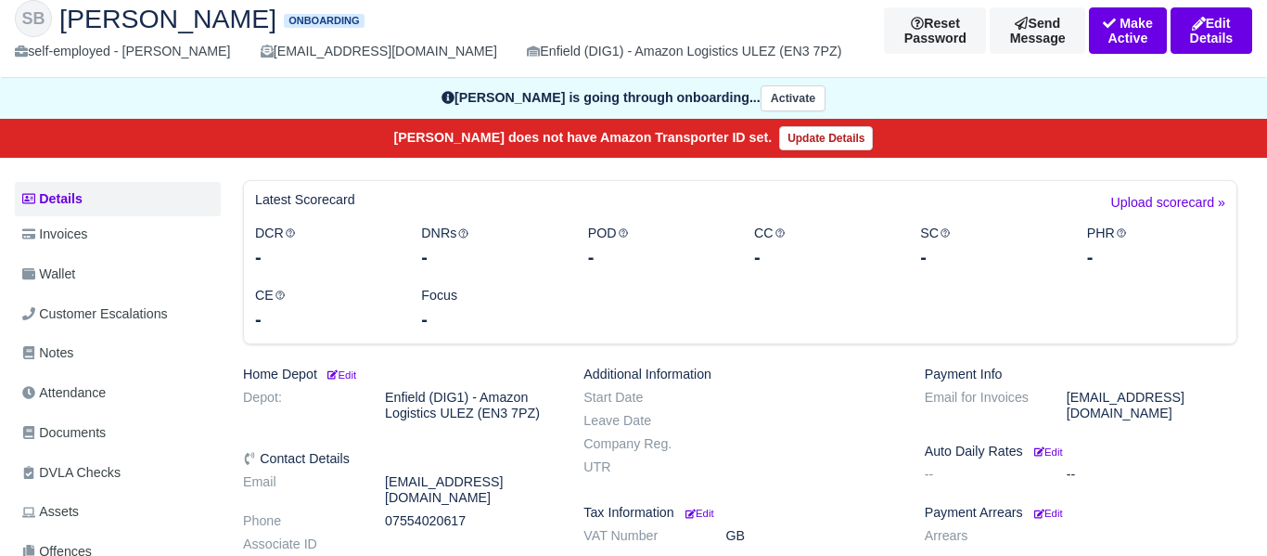
copy dd "7554020617"
click at [80, 422] on span "Documents" at bounding box center [63, 432] width 83 height 21
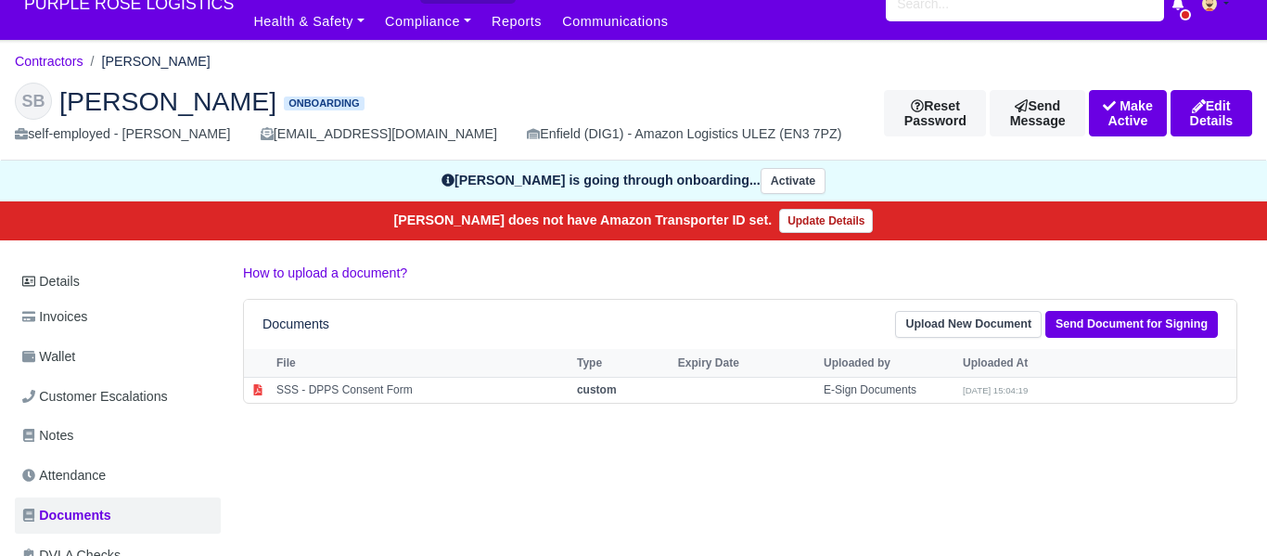
scroll to position [31, 0]
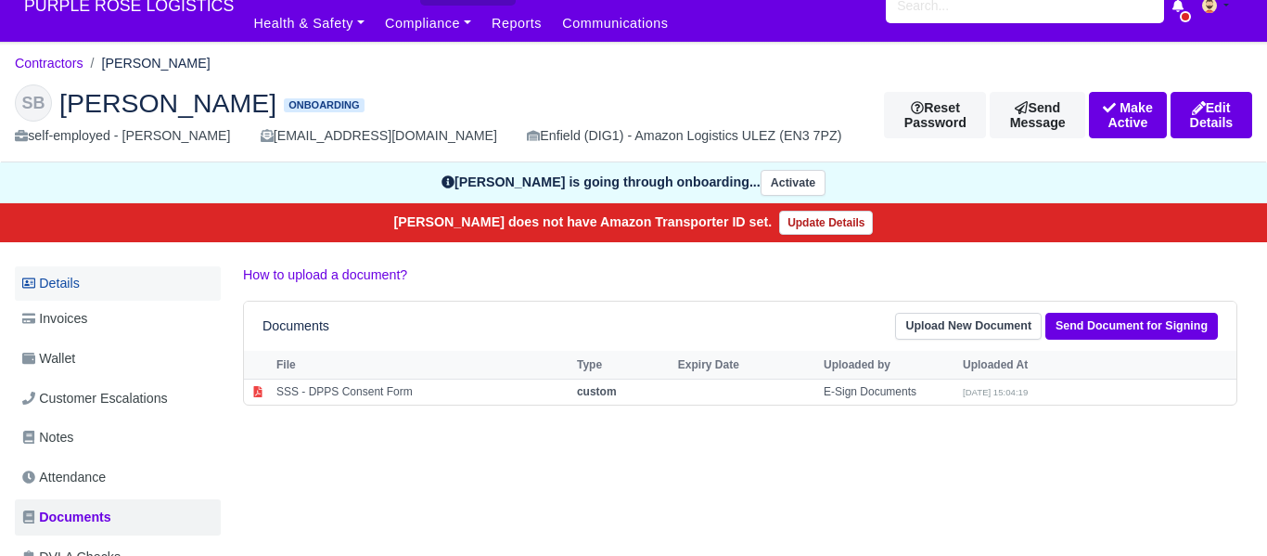
click at [65, 278] on link "Details" at bounding box center [118, 283] width 206 height 34
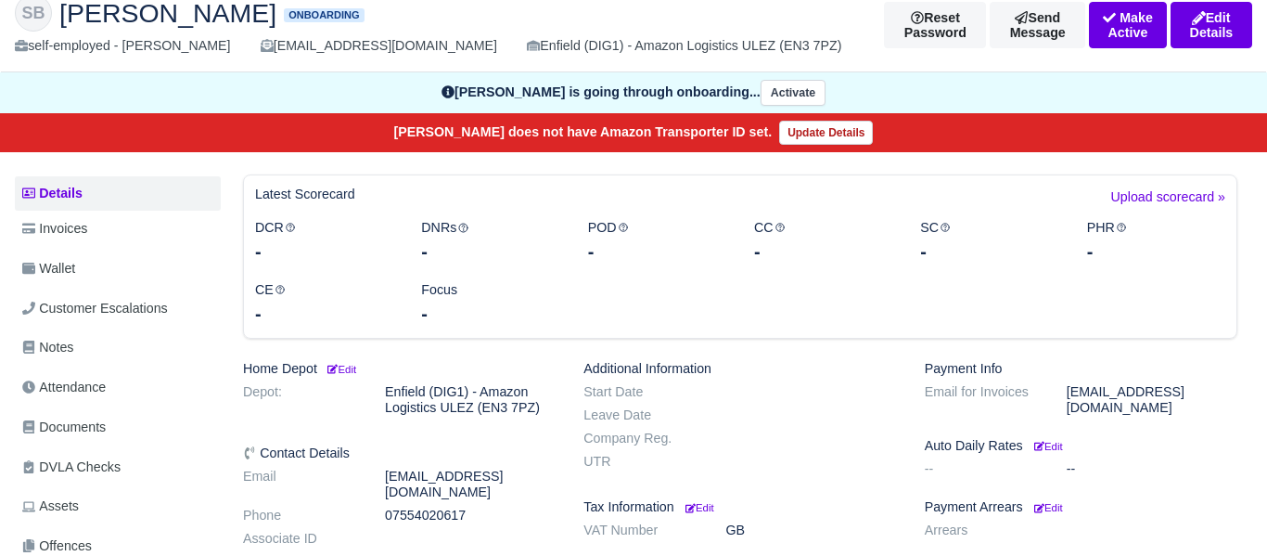
scroll to position [122, 0]
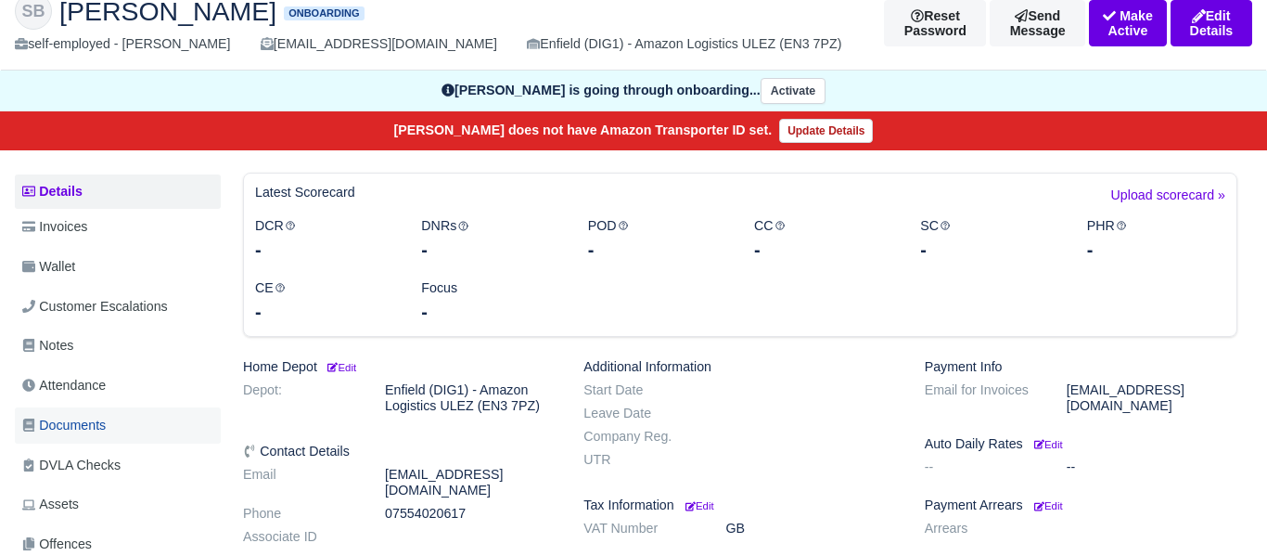
click at [102, 419] on span "Documents" at bounding box center [63, 425] width 83 height 21
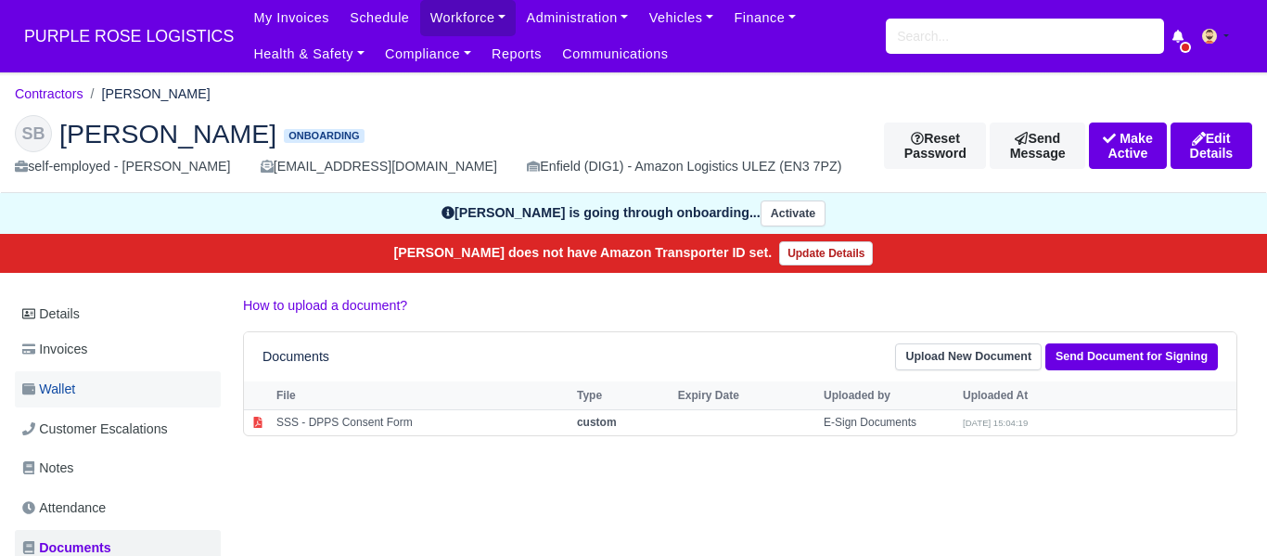
scroll to position [9, 0]
